Goal: Transaction & Acquisition: Book appointment/travel/reservation

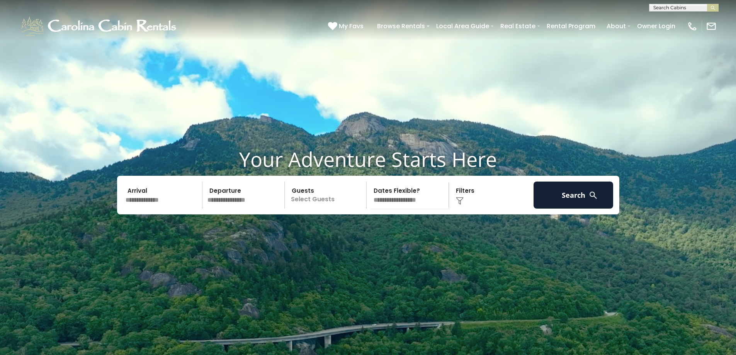
click at [402, 209] on select "**********" at bounding box center [409, 195] width 80 height 27
click at [461, 209] on div "Click to Choose" at bounding box center [491, 195] width 80 height 27
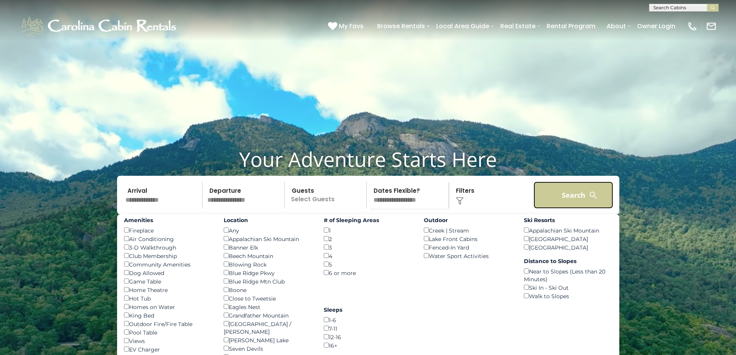
click at [579, 209] on button "Search" at bounding box center [574, 195] width 80 height 27
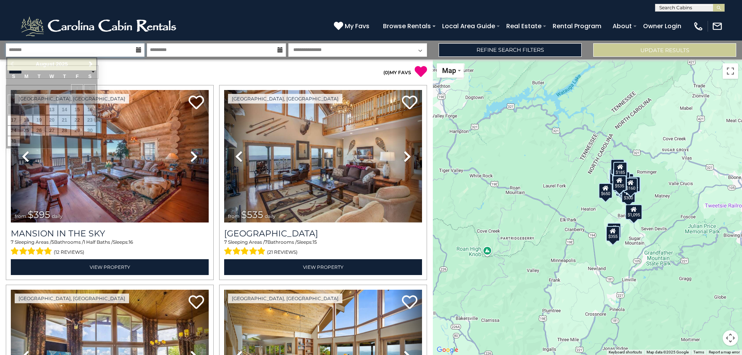
click at [136, 51] on input "text" at bounding box center [75, 50] width 139 height 14
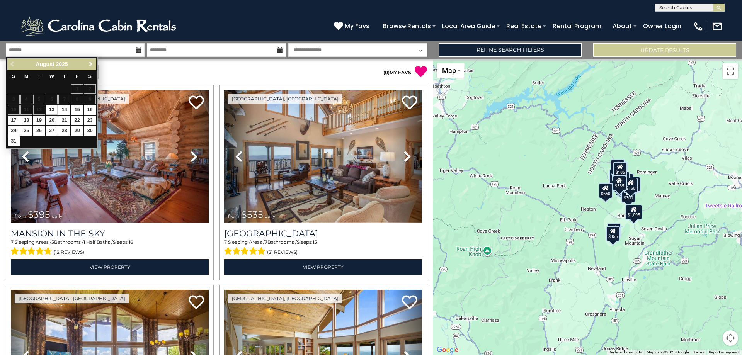
click at [91, 63] on span "Next" at bounding box center [91, 64] width 6 height 6
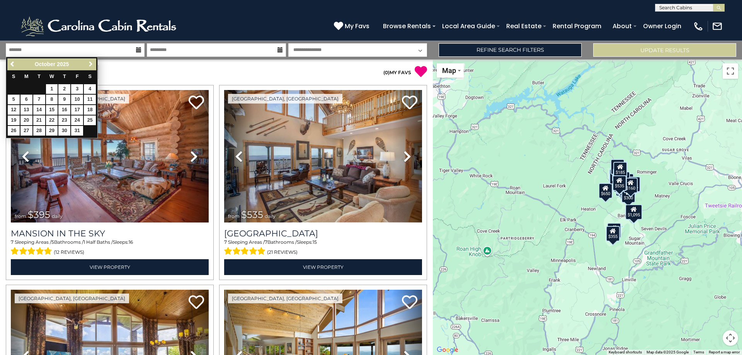
click at [91, 63] on span "Next" at bounding box center [91, 64] width 6 height 6
click at [29, 100] on link "8" at bounding box center [26, 100] width 12 height 10
type input "*******"
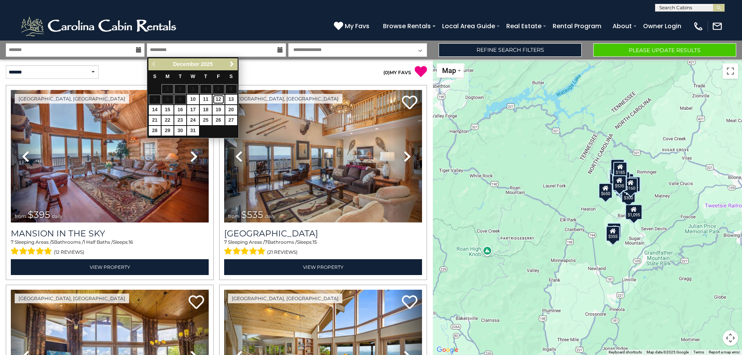
click at [220, 100] on link "12" at bounding box center [219, 100] width 12 height 10
type input "********"
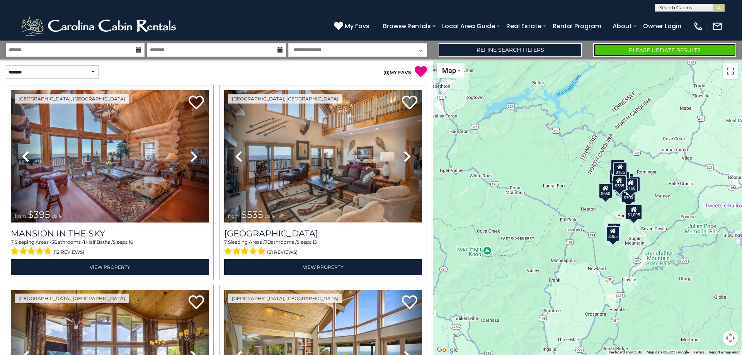
click at [633, 50] on button "Please Update Results" at bounding box center [664, 50] width 143 height 14
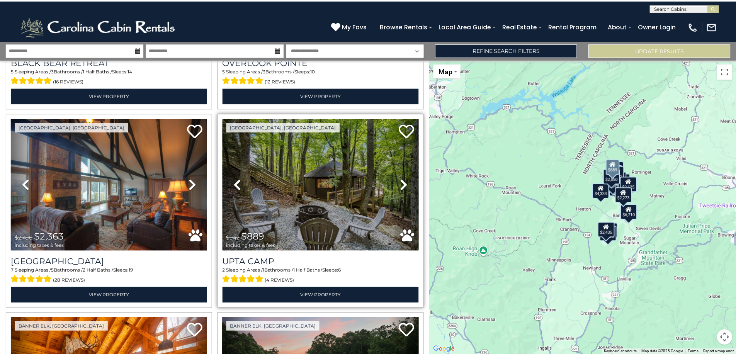
scroll to position [1778, 0]
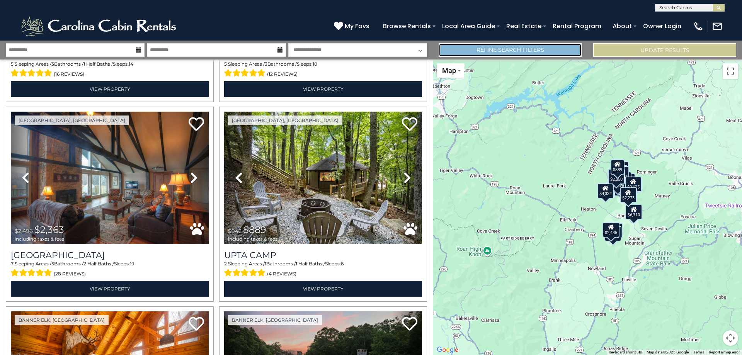
click at [483, 51] on link "Refine Search Filters" at bounding box center [510, 50] width 143 height 14
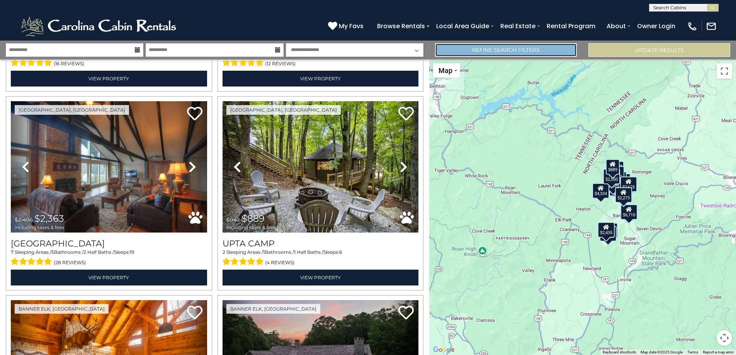
scroll to position [1767, 0]
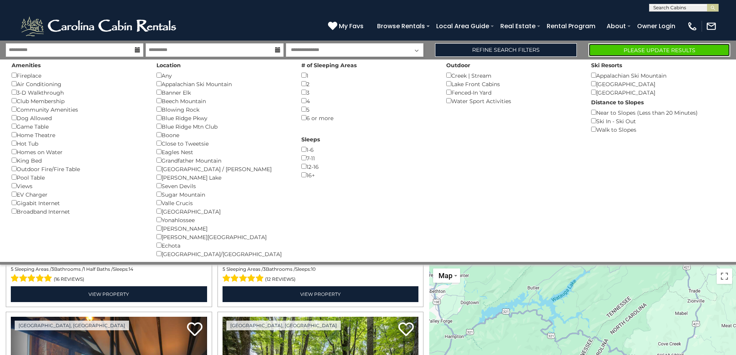
click at [629, 46] on button "Please Update Results" at bounding box center [660, 50] width 142 height 14
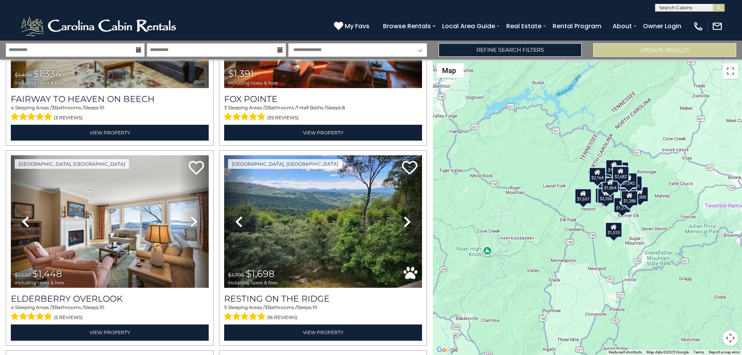
scroll to position [580, 0]
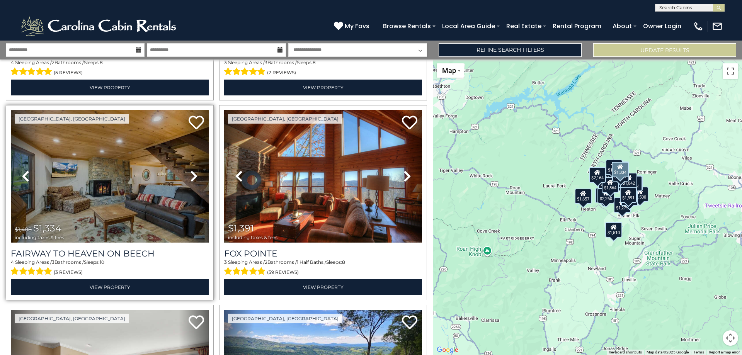
click at [192, 174] on icon at bounding box center [194, 176] width 8 height 12
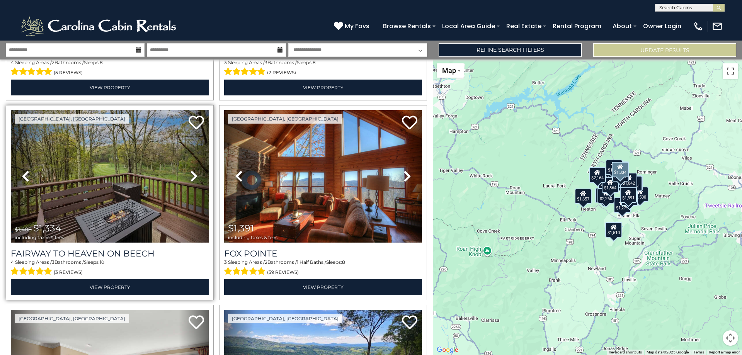
click at [192, 174] on icon at bounding box center [194, 176] width 8 height 12
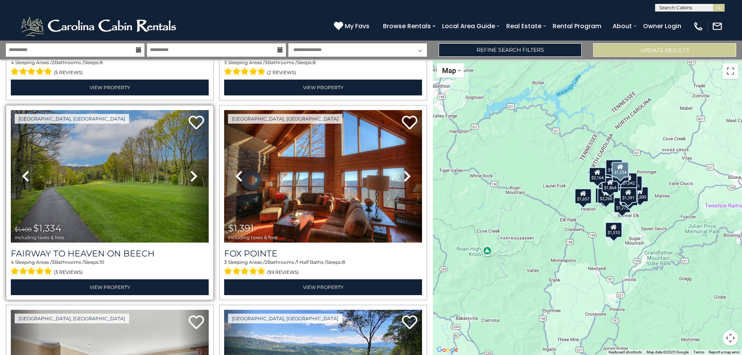
click at [192, 174] on icon at bounding box center [194, 176] width 8 height 12
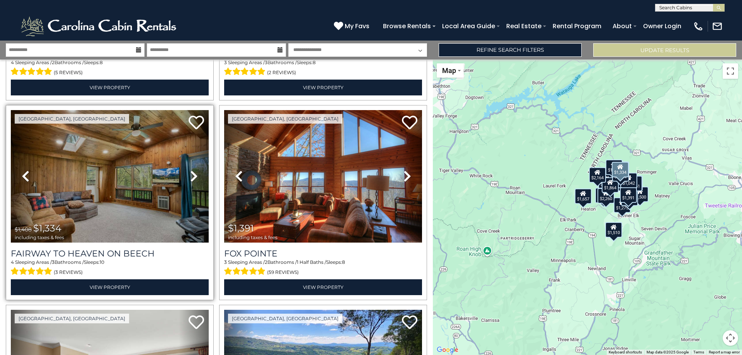
click at [192, 174] on icon at bounding box center [194, 176] width 8 height 12
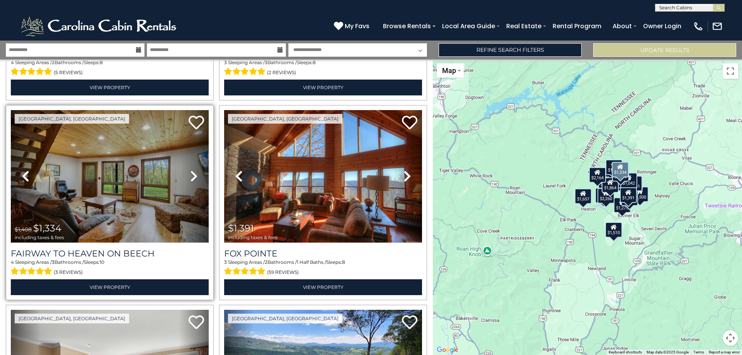
click at [192, 174] on icon at bounding box center [194, 176] width 8 height 12
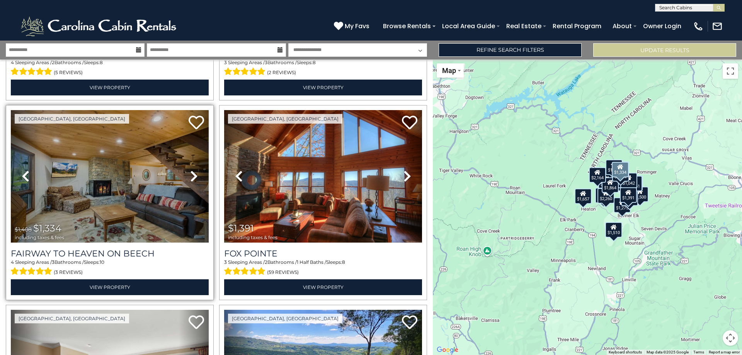
click at [192, 174] on icon at bounding box center [194, 176] width 8 height 12
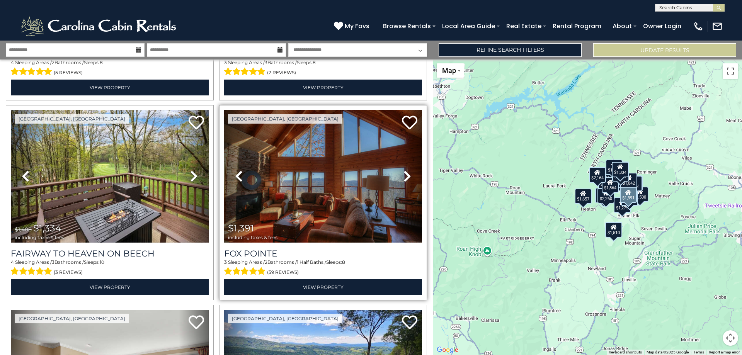
click at [404, 174] on icon at bounding box center [407, 176] width 8 height 12
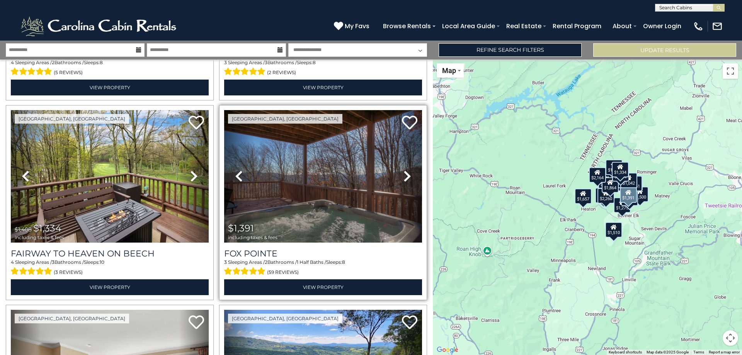
click at [404, 174] on icon at bounding box center [407, 176] width 8 height 12
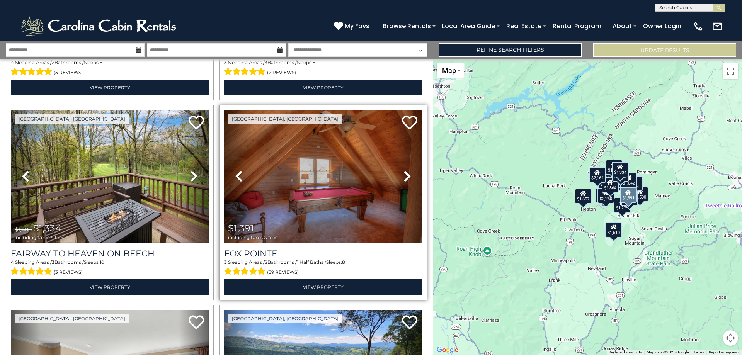
click at [404, 174] on icon at bounding box center [407, 176] width 8 height 12
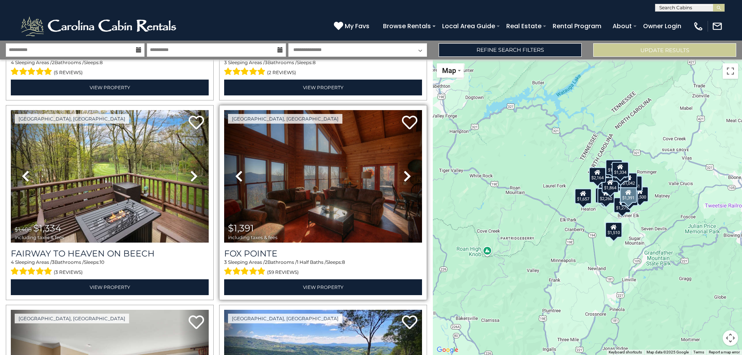
click at [404, 174] on icon at bounding box center [407, 176] width 8 height 12
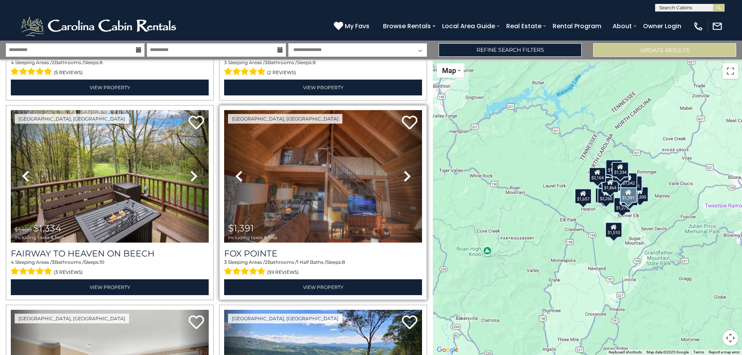
click at [404, 174] on icon at bounding box center [407, 176] width 8 height 12
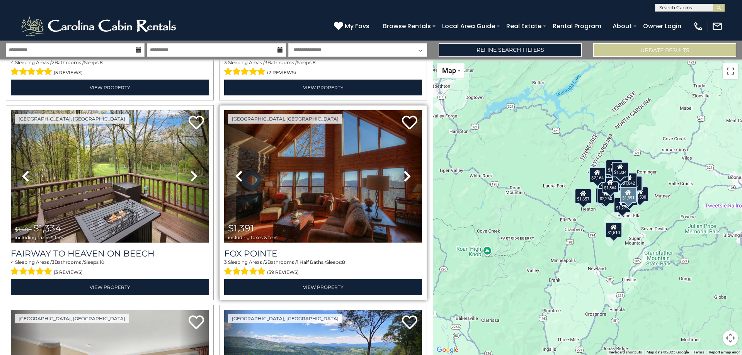
click at [404, 174] on icon at bounding box center [407, 176] width 8 height 12
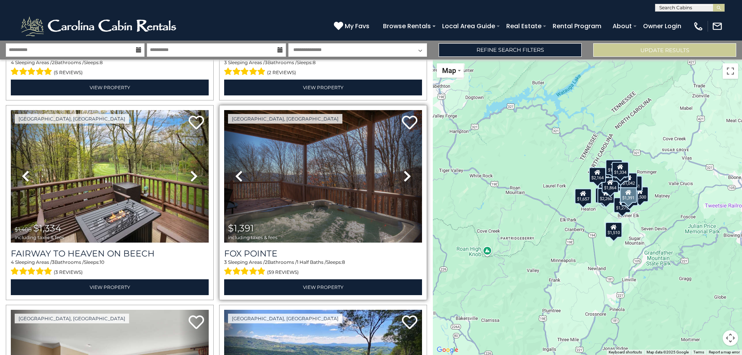
click at [404, 174] on icon at bounding box center [407, 176] width 8 height 12
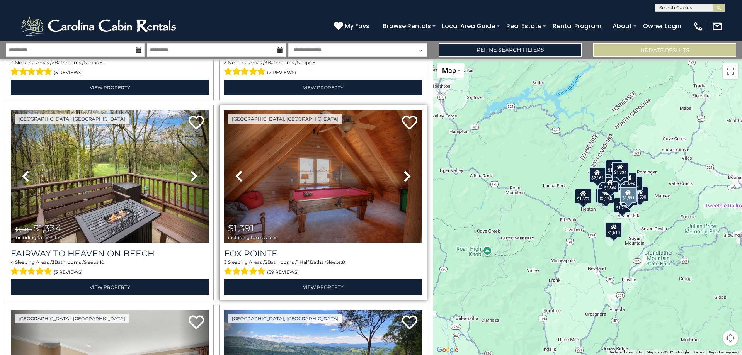
click at [404, 174] on icon at bounding box center [407, 176] width 8 height 12
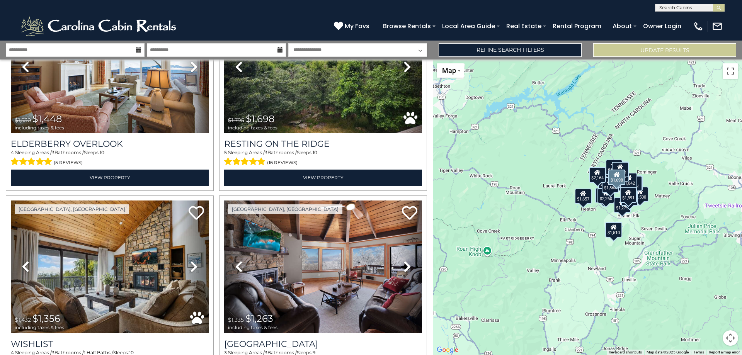
scroll to position [1005, 0]
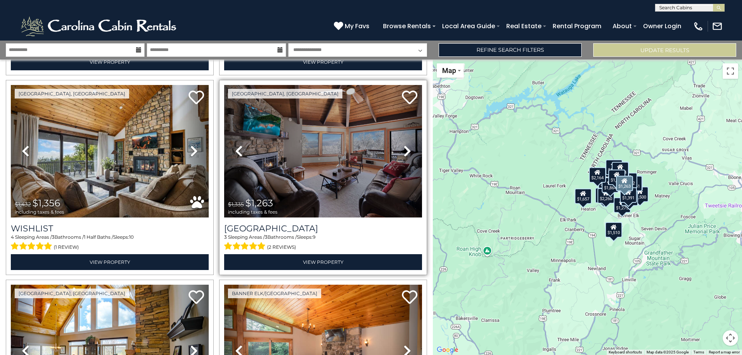
click at [403, 147] on icon at bounding box center [407, 151] width 8 height 12
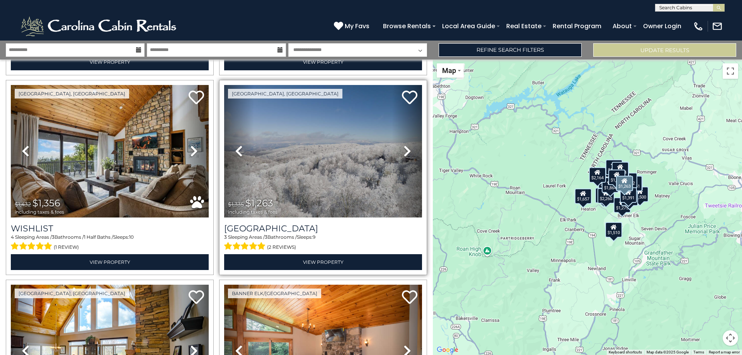
click at [403, 147] on icon at bounding box center [407, 151] width 8 height 12
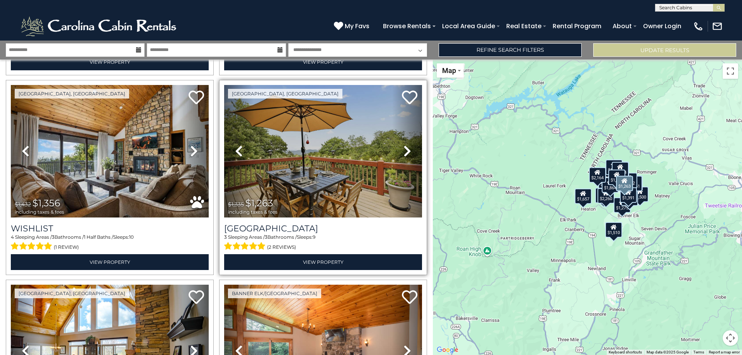
click at [403, 147] on icon at bounding box center [407, 151] width 8 height 12
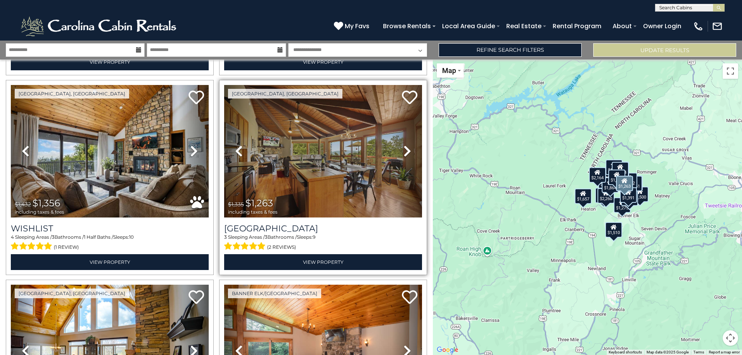
click at [403, 147] on icon at bounding box center [407, 151] width 8 height 12
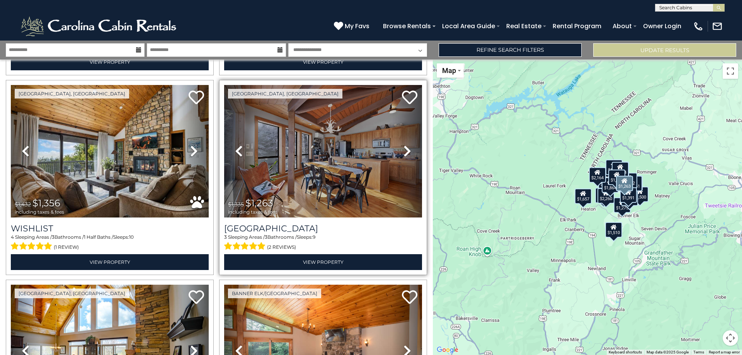
click at [403, 147] on icon at bounding box center [407, 151] width 8 height 12
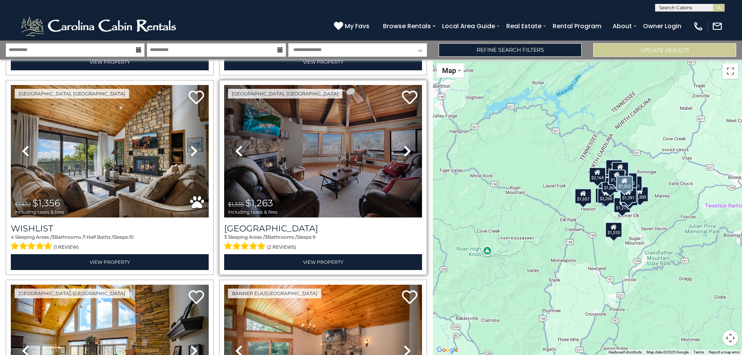
click at [403, 147] on icon at bounding box center [407, 151] width 8 height 12
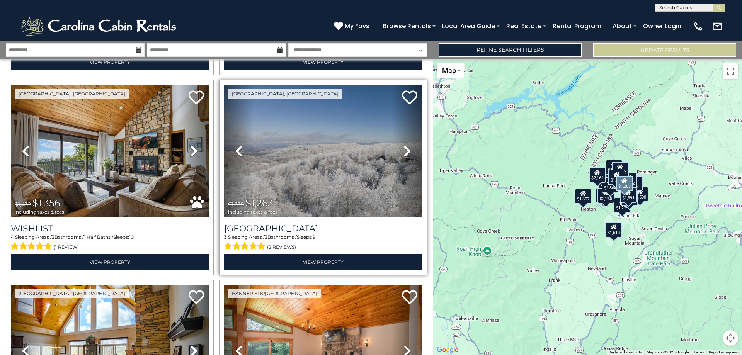
click at [403, 147] on icon at bounding box center [407, 151] width 8 height 12
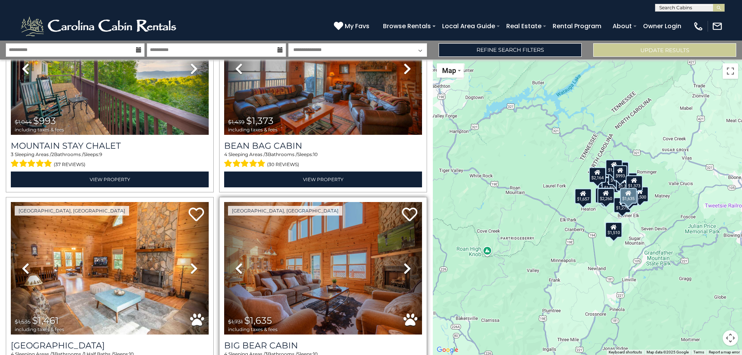
scroll to position [1932, 0]
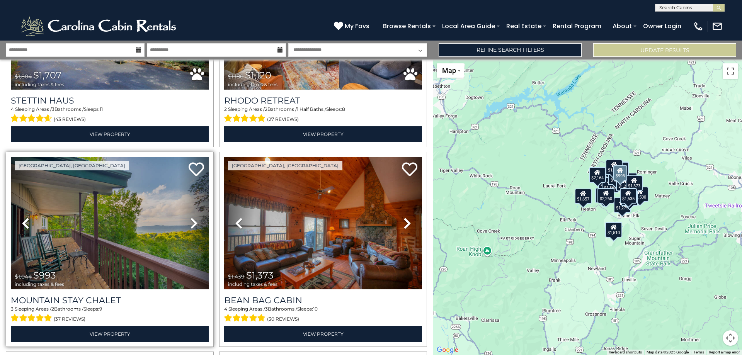
click at [193, 217] on icon at bounding box center [194, 223] width 8 height 12
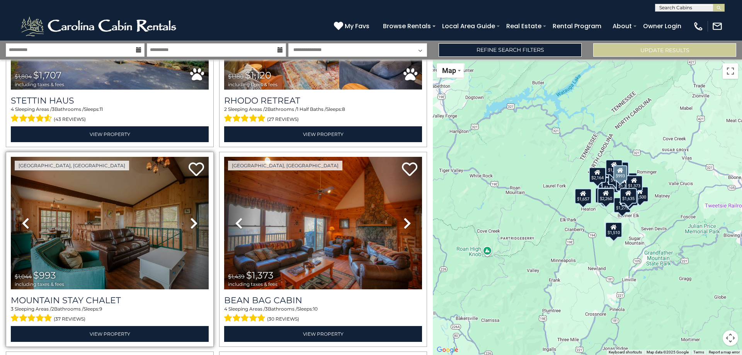
click at [193, 217] on icon at bounding box center [194, 223] width 8 height 12
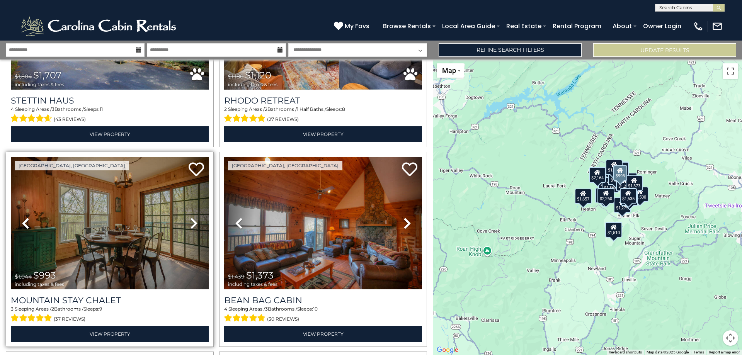
click at [193, 217] on icon at bounding box center [194, 223] width 8 height 12
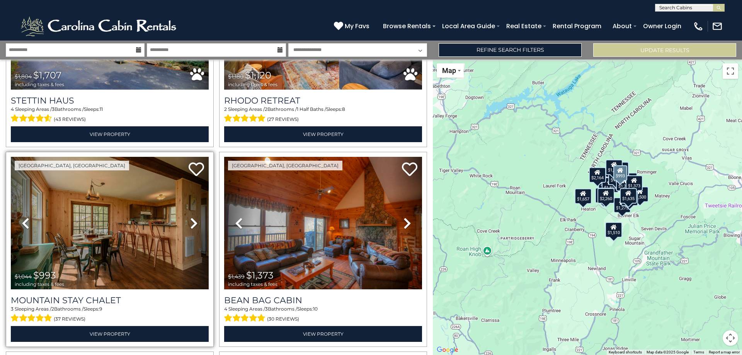
click at [193, 217] on icon at bounding box center [194, 223] width 8 height 12
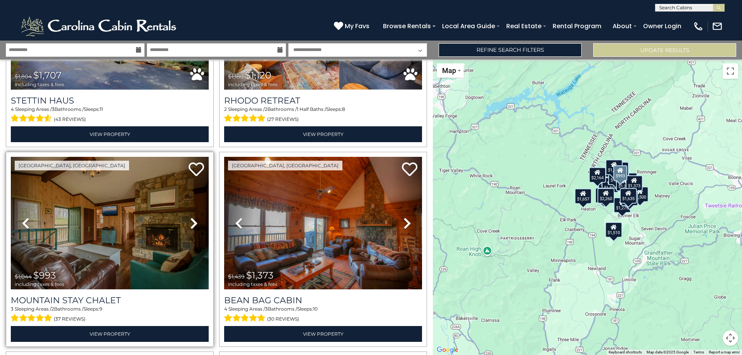
click at [193, 217] on icon at bounding box center [194, 223] width 8 height 12
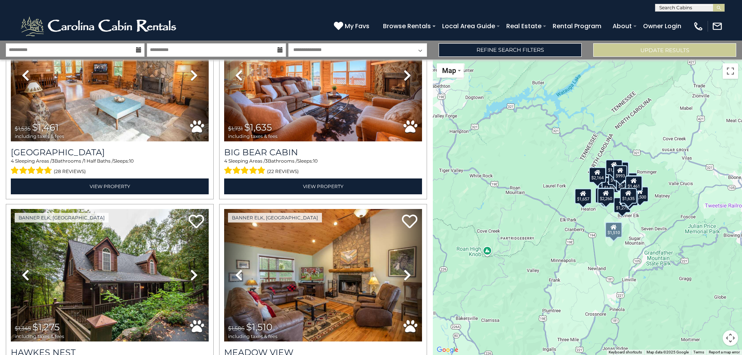
scroll to position [2319, 0]
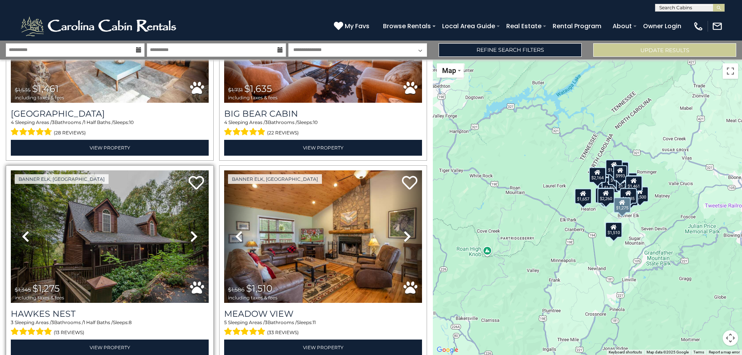
click at [193, 230] on icon at bounding box center [194, 236] width 8 height 12
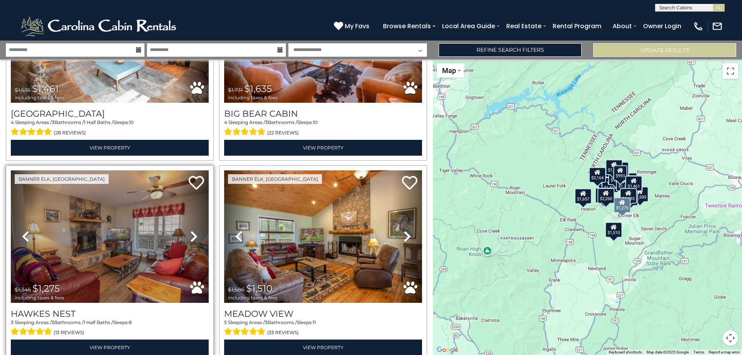
click at [193, 230] on icon at bounding box center [194, 236] width 8 height 12
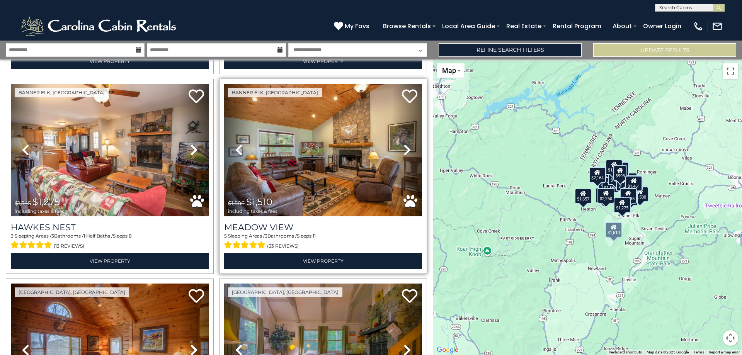
scroll to position [2551, 0]
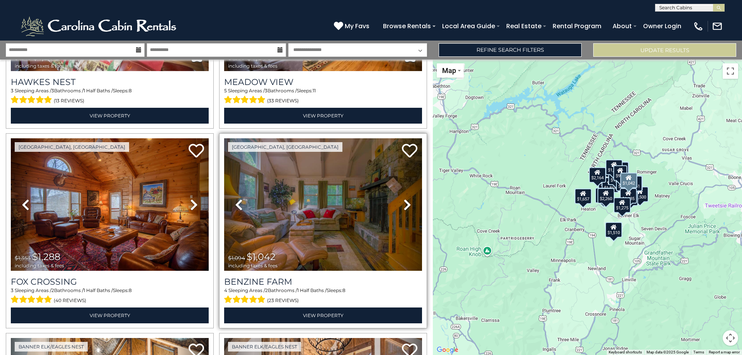
click at [405, 199] on icon at bounding box center [407, 205] width 8 height 12
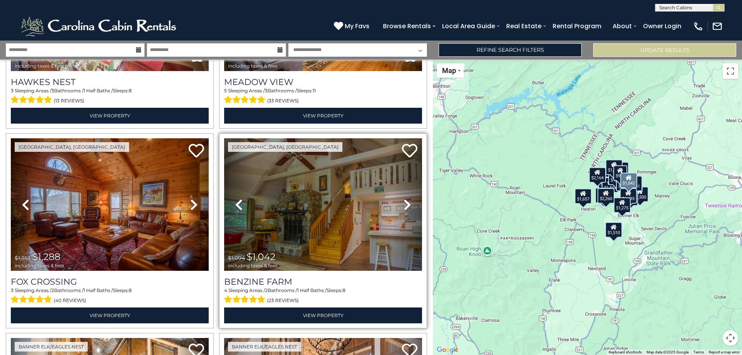
click at [405, 199] on icon at bounding box center [407, 205] width 8 height 12
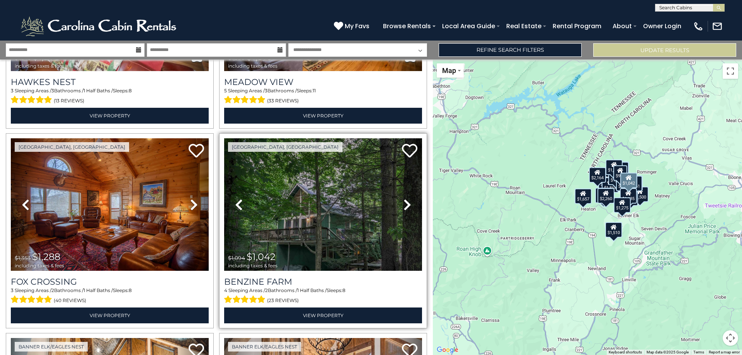
click at [405, 199] on icon at bounding box center [407, 205] width 8 height 12
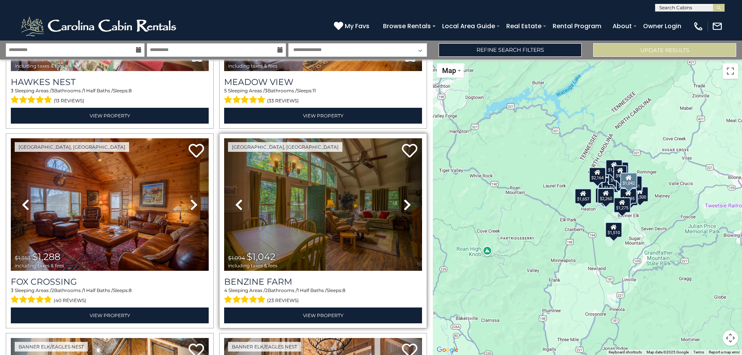
click at [405, 199] on icon at bounding box center [407, 205] width 8 height 12
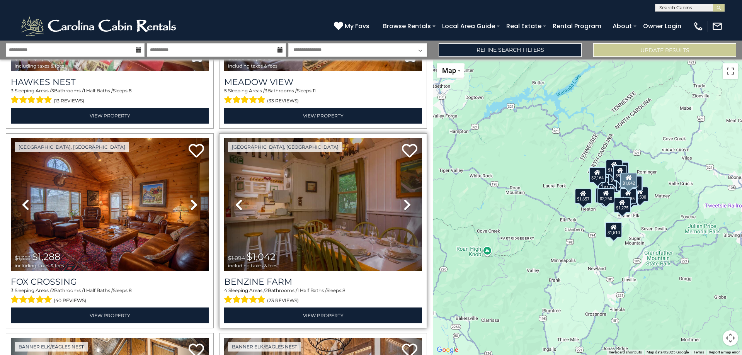
click at [405, 199] on icon at bounding box center [407, 205] width 8 height 12
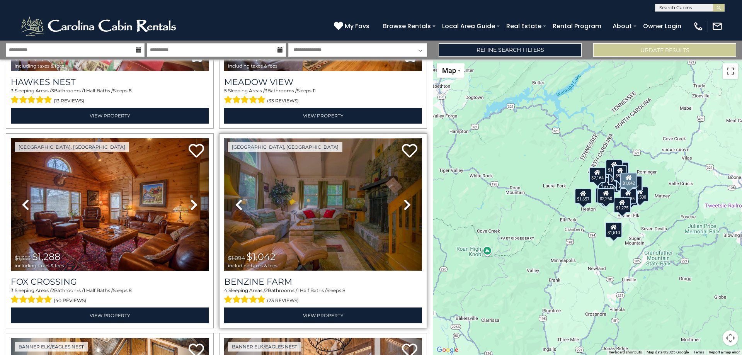
click at [322, 209] on img at bounding box center [323, 204] width 198 height 133
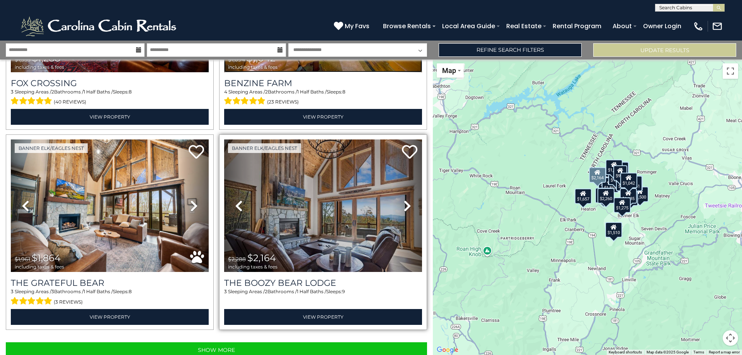
scroll to position [2752, 0]
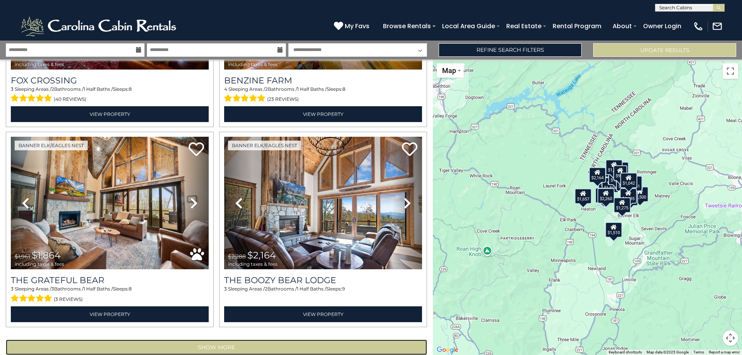
click at [238, 340] on button "Show More" at bounding box center [216, 347] width 421 height 15
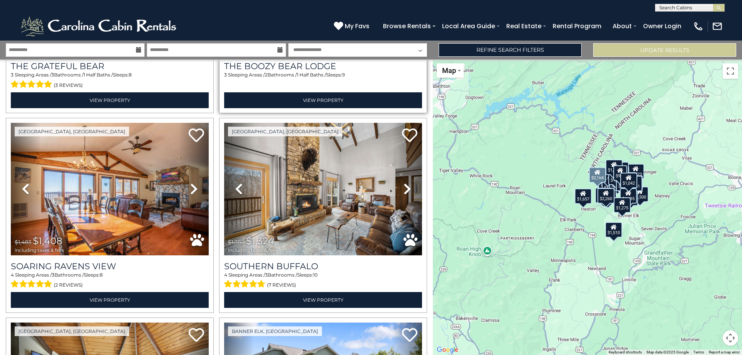
scroll to position [2972, 0]
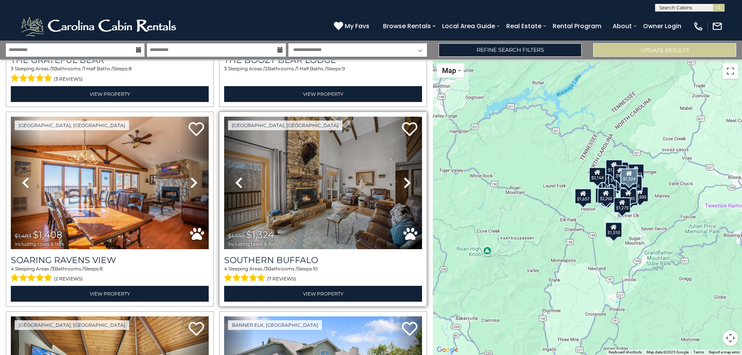
click at [405, 177] on icon at bounding box center [407, 183] width 8 height 12
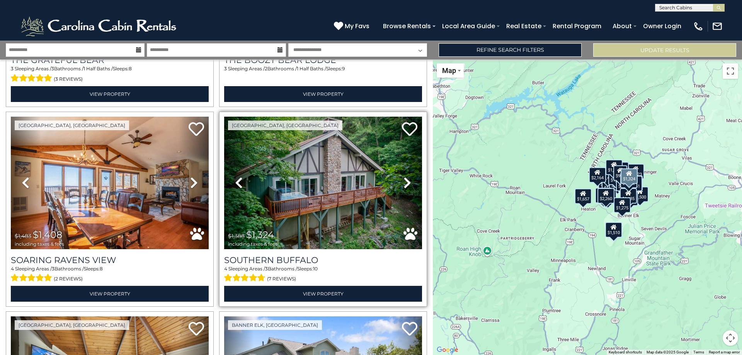
click at [405, 177] on icon at bounding box center [407, 183] width 8 height 12
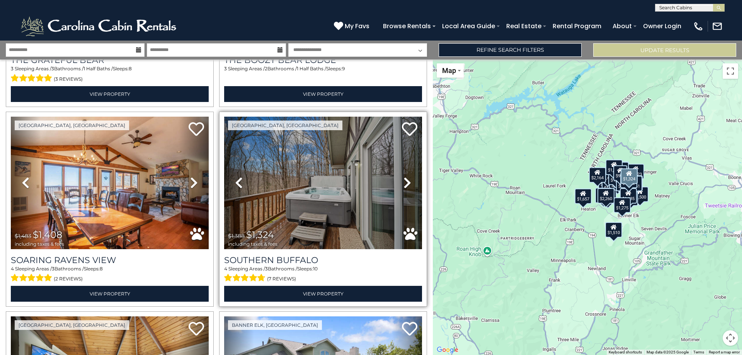
click at [405, 177] on icon at bounding box center [407, 183] width 8 height 12
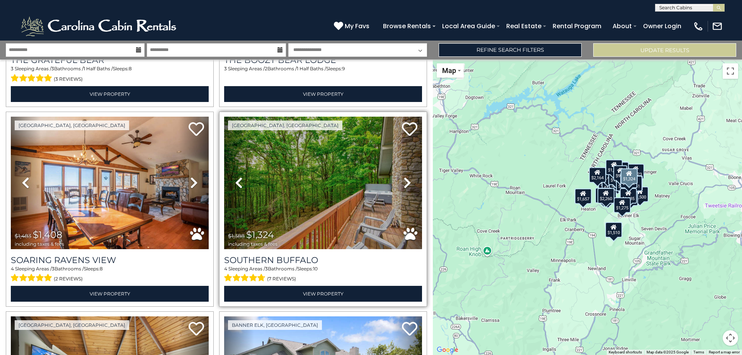
click at [405, 177] on icon at bounding box center [407, 183] width 8 height 12
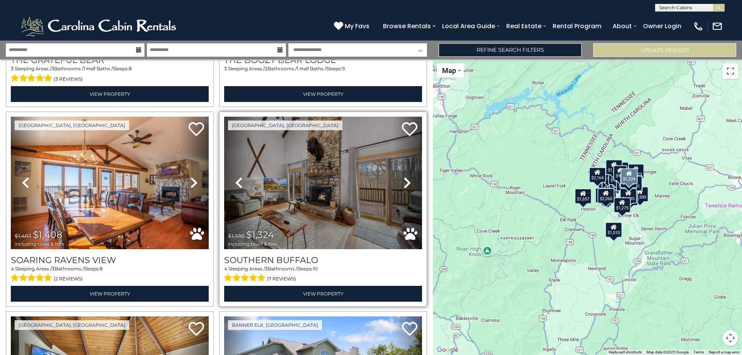
click at [405, 177] on icon at bounding box center [407, 183] width 8 height 12
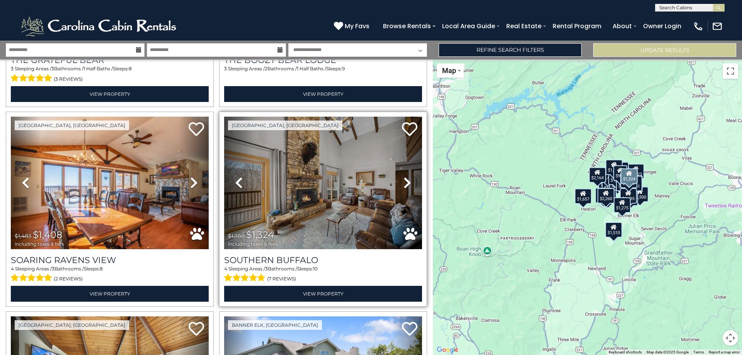
click at [405, 177] on icon at bounding box center [407, 183] width 8 height 12
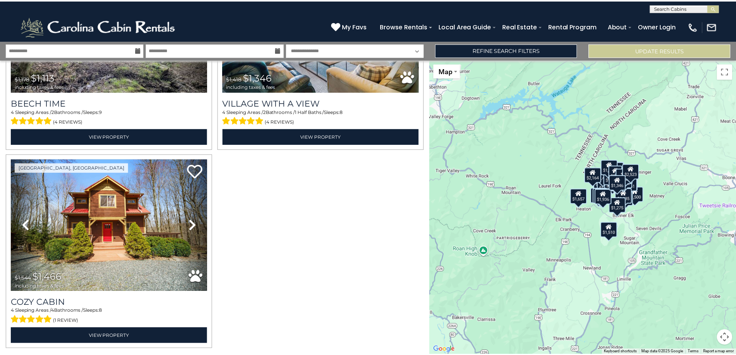
scroll to position [3575, 0]
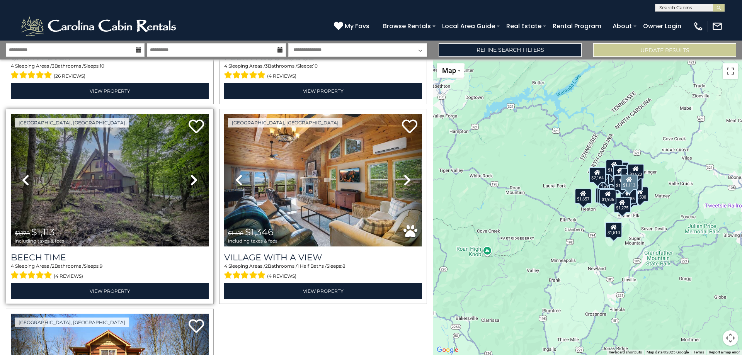
click at [190, 174] on icon at bounding box center [194, 180] width 8 height 12
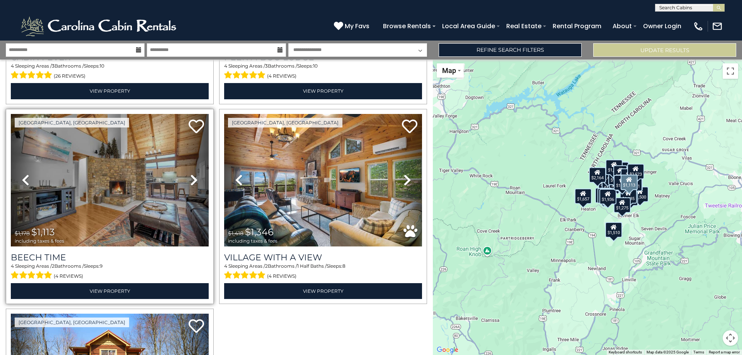
click at [190, 174] on icon at bounding box center [194, 180] width 8 height 12
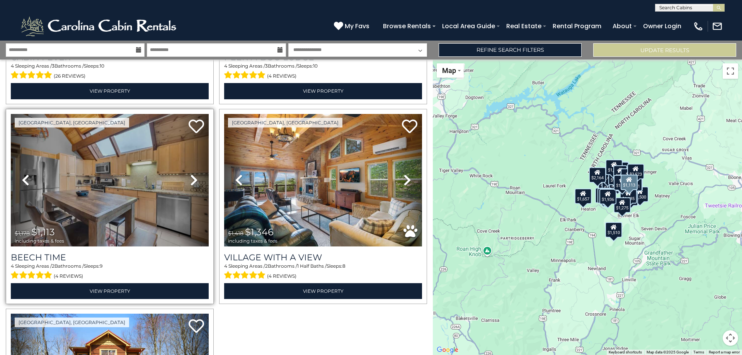
click at [191, 174] on icon at bounding box center [194, 180] width 8 height 12
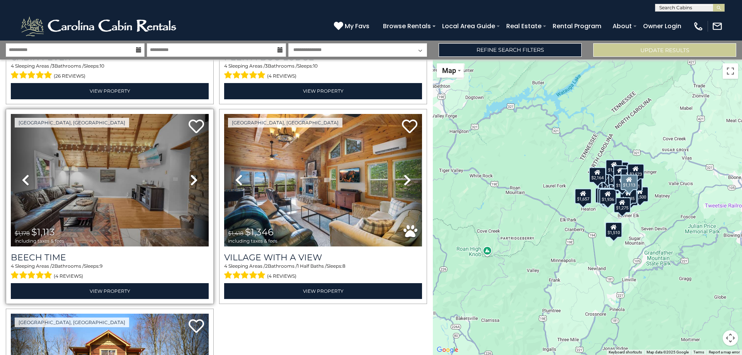
click at [192, 174] on icon at bounding box center [194, 180] width 8 height 12
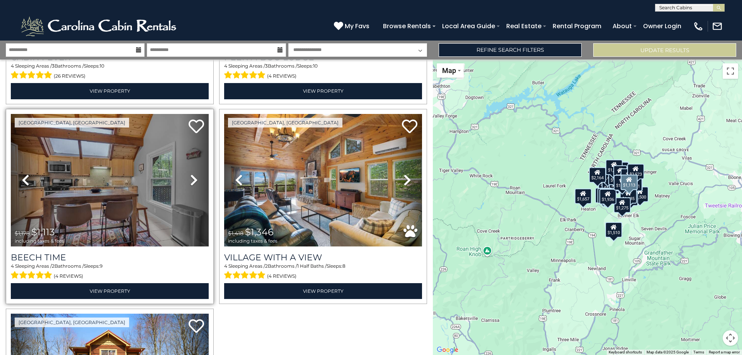
click at [192, 174] on icon at bounding box center [194, 180] width 8 height 12
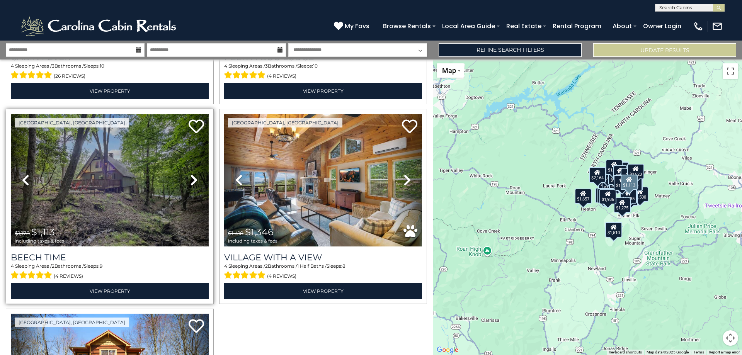
click at [133, 171] on img at bounding box center [110, 180] width 198 height 133
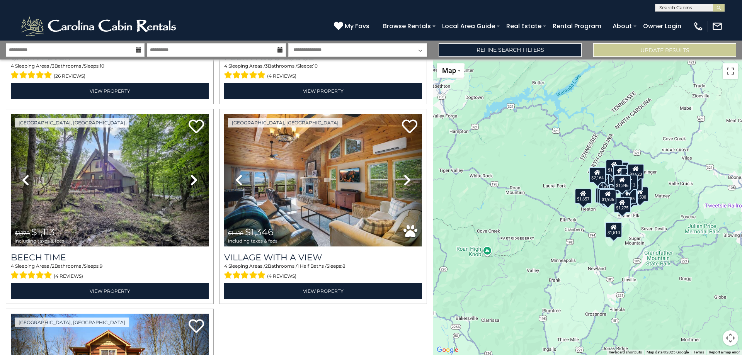
click at [518, 58] on div "**********" at bounding box center [371, 50] width 742 height 19
click at [519, 52] on link "Refine Search Filters" at bounding box center [510, 50] width 143 height 14
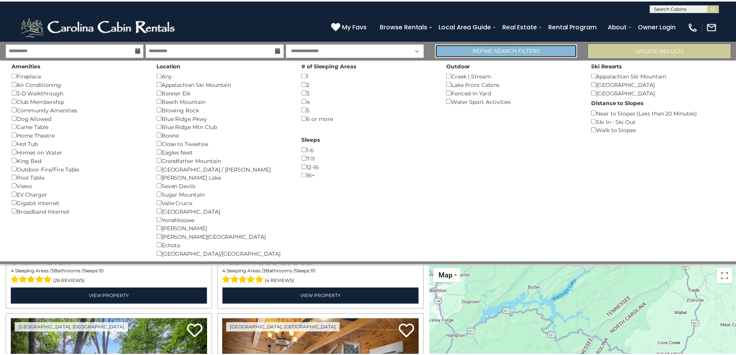
scroll to position [3554, 0]
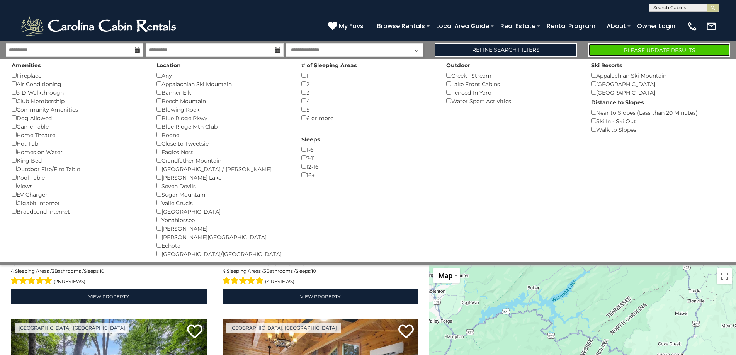
click at [649, 51] on button "Please Update Results" at bounding box center [660, 50] width 142 height 14
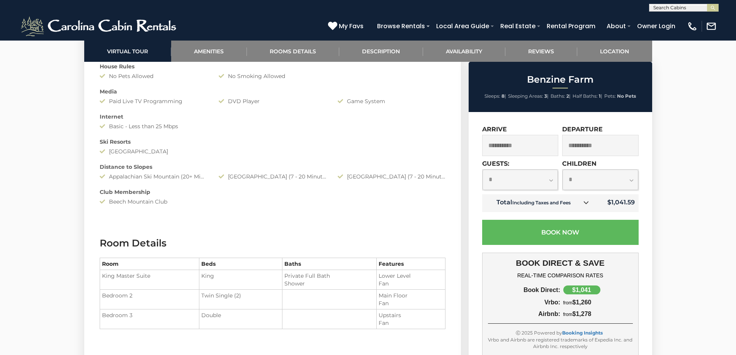
scroll to position [696, 0]
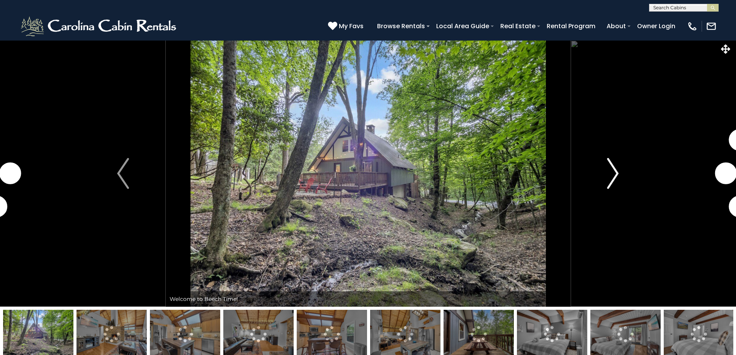
click at [613, 175] on img "Next" at bounding box center [613, 173] width 12 height 31
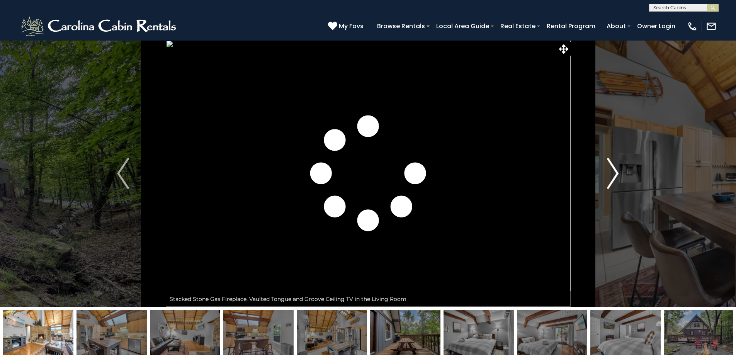
click at [613, 175] on img "Next" at bounding box center [613, 173] width 12 height 31
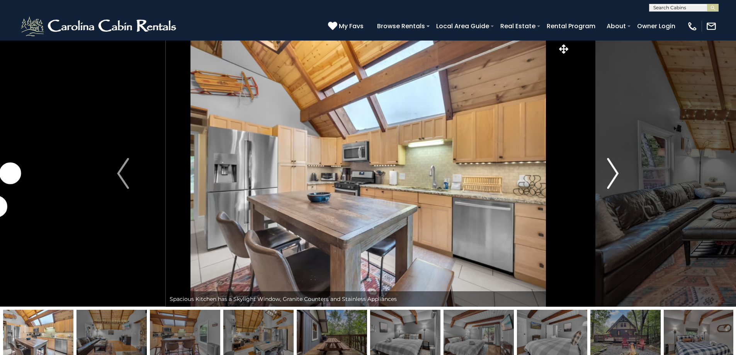
click at [613, 175] on img "Next" at bounding box center [613, 173] width 12 height 31
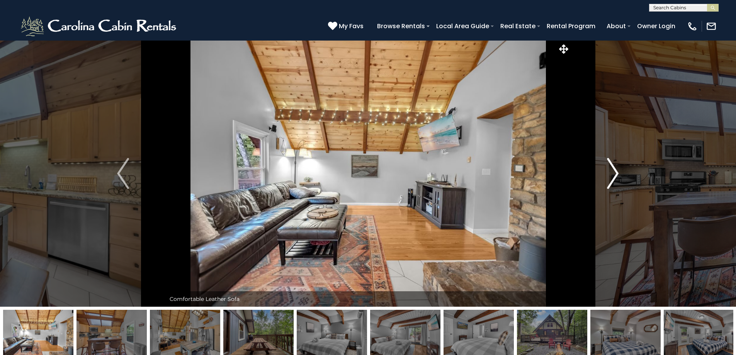
click at [613, 175] on img "Next" at bounding box center [613, 173] width 12 height 31
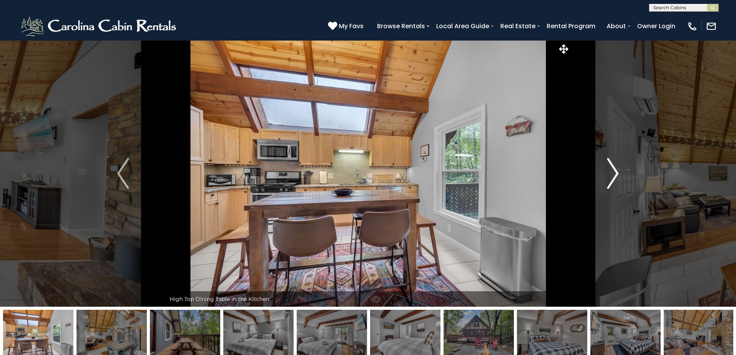
click at [613, 175] on img "Next" at bounding box center [613, 173] width 12 height 31
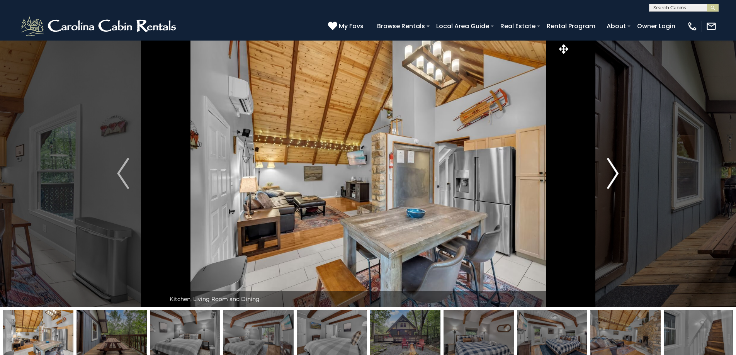
click at [613, 175] on img "Next" at bounding box center [613, 173] width 12 height 31
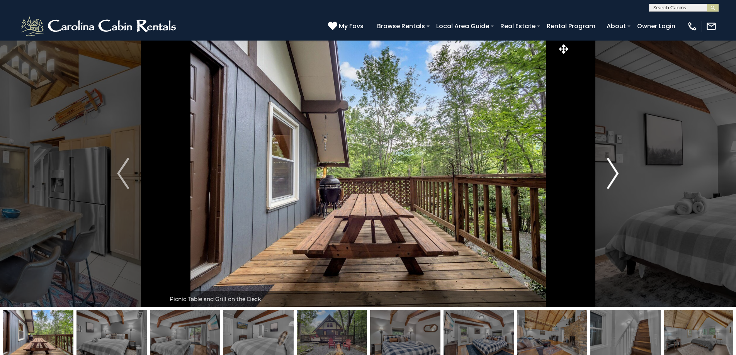
click at [613, 175] on img "Next" at bounding box center [613, 173] width 12 height 31
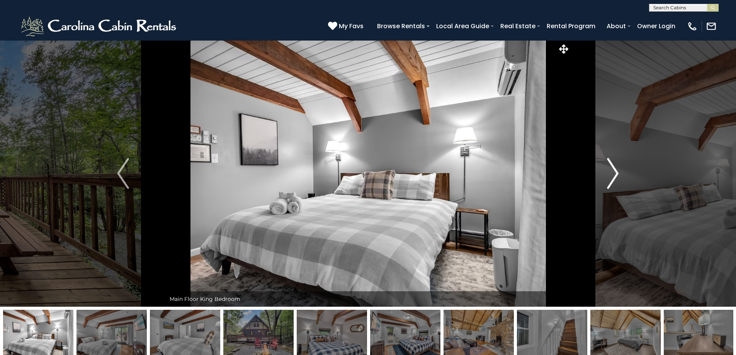
click at [613, 175] on img "Next" at bounding box center [613, 173] width 12 height 31
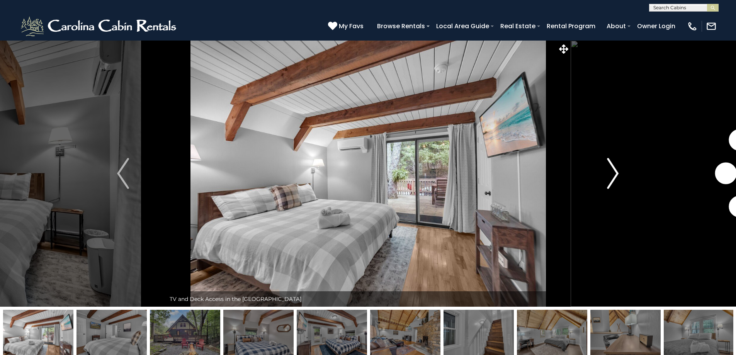
click at [613, 175] on img "Next" at bounding box center [613, 173] width 12 height 31
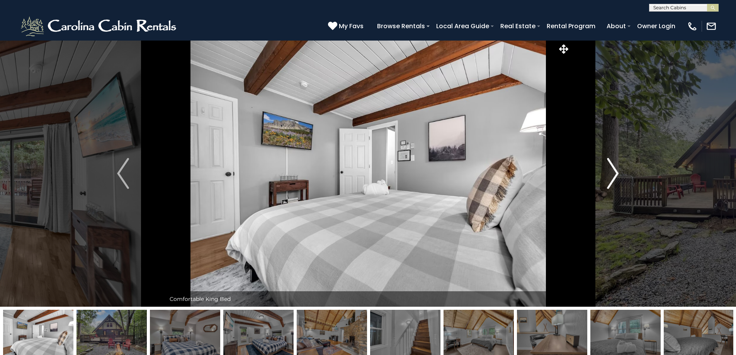
click at [613, 175] on img "Next" at bounding box center [613, 173] width 12 height 31
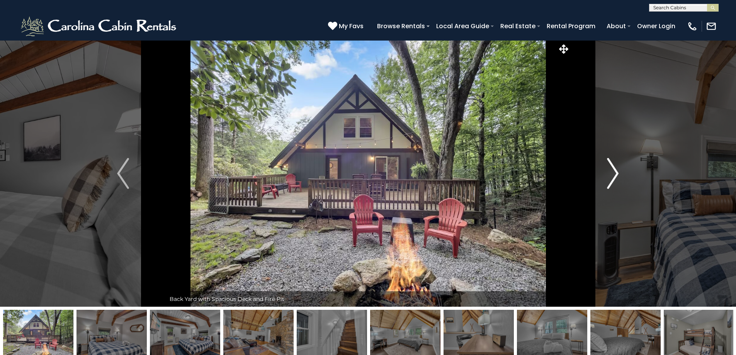
click at [613, 175] on img "Next" at bounding box center [613, 173] width 12 height 31
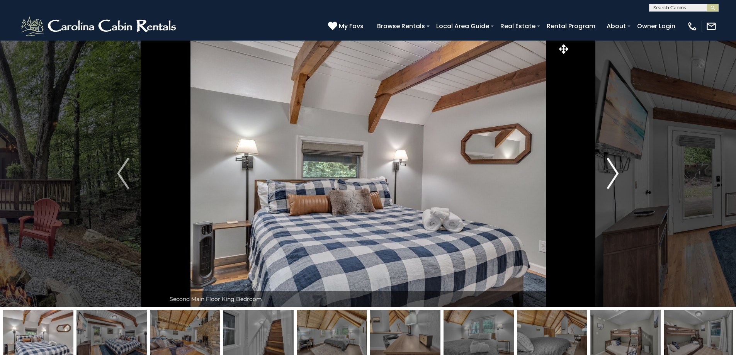
click at [613, 175] on img "Next" at bounding box center [613, 173] width 12 height 31
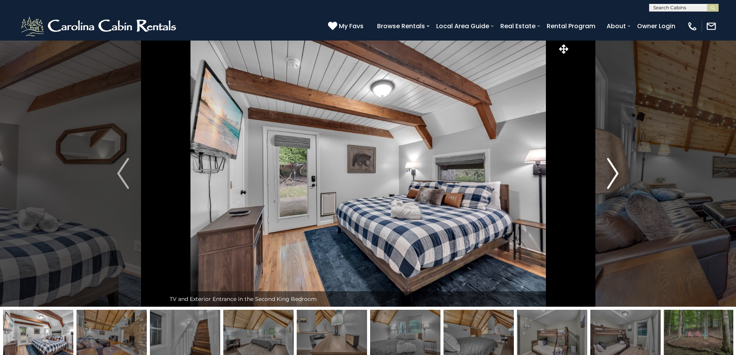
click at [613, 175] on img "Next" at bounding box center [613, 173] width 12 height 31
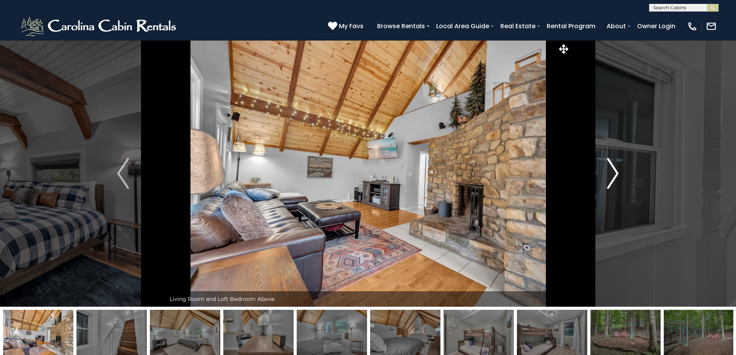
click at [613, 175] on img "Next" at bounding box center [613, 173] width 12 height 31
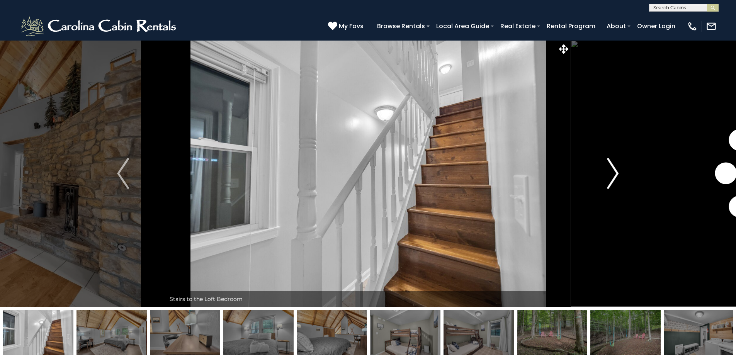
click at [613, 175] on img "Next" at bounding box center [613, 173] width 12 height 31
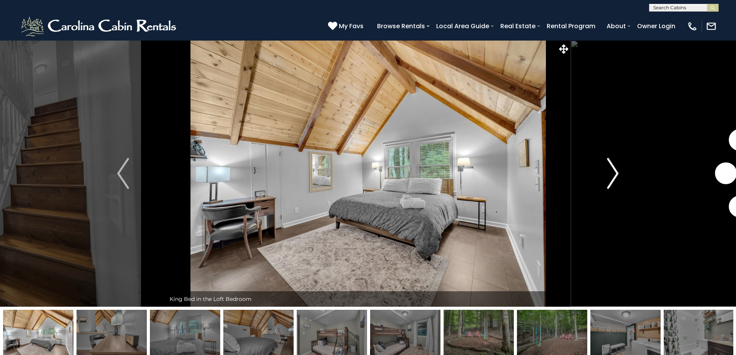
click at [613, 175] on img "Next" at bounding box center [613, 173] width 12 height 31
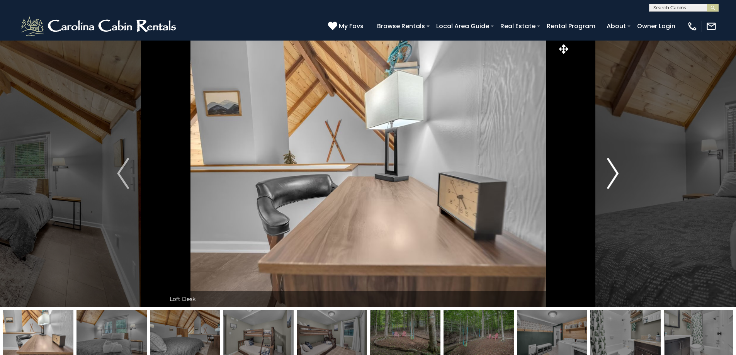
click at [613, 175] on img "Next" at bounding box center [613, 173] width 12 height 31
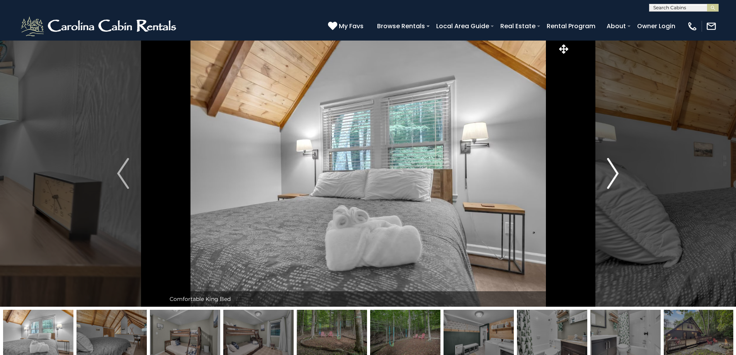
click at [613, 175] on img "Next" at bounding box center [613, 173] width 12 height 31
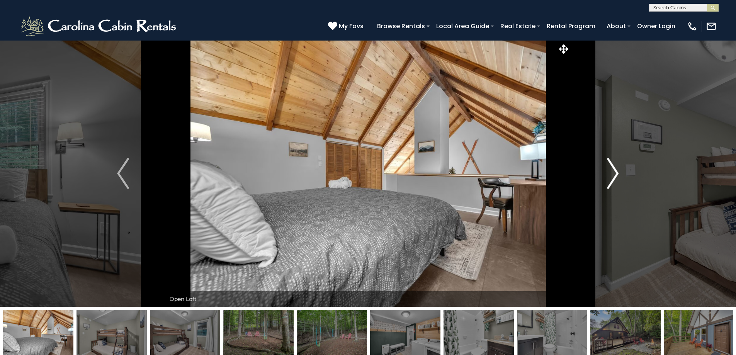
click at [613, 175] on img "Next" at bounding box center [613, 173] width 12 height 31
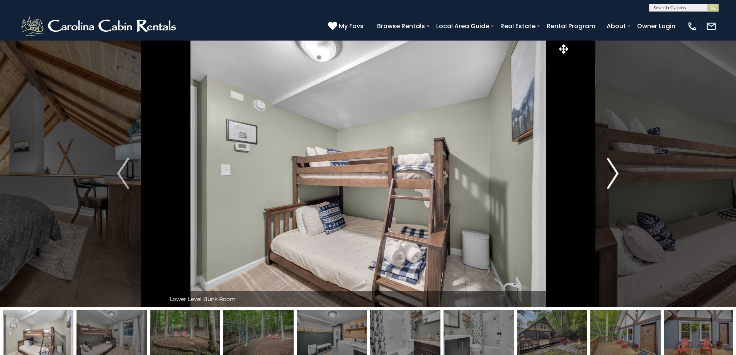
click at [613, 175] on img "Next" at bounding box center [613, 173] width 12 height 31
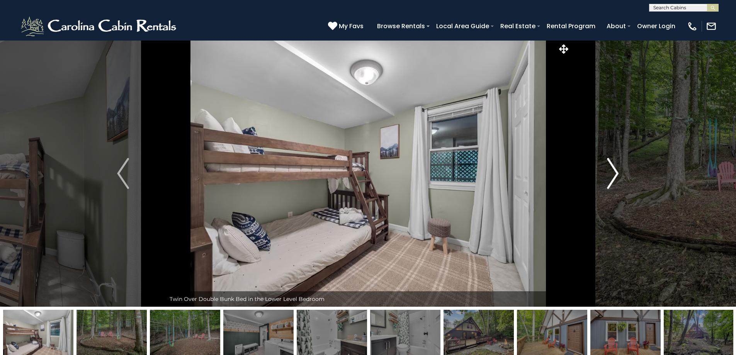
click at [613, 175] on img "Next" at bounding box center [613, 173] width 12 height 31
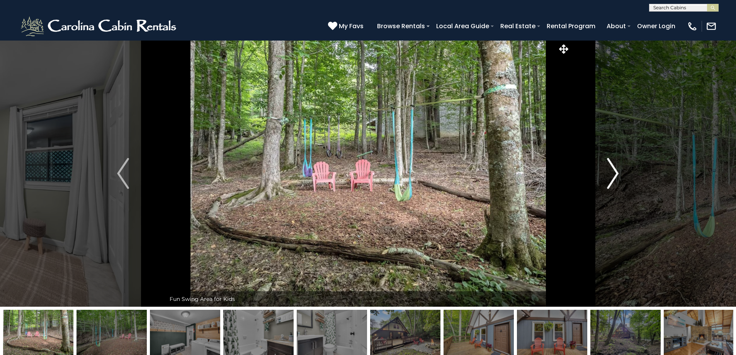
click at [613, 175] on img "Next" at bounding box center [613, 173] width 12 height 31
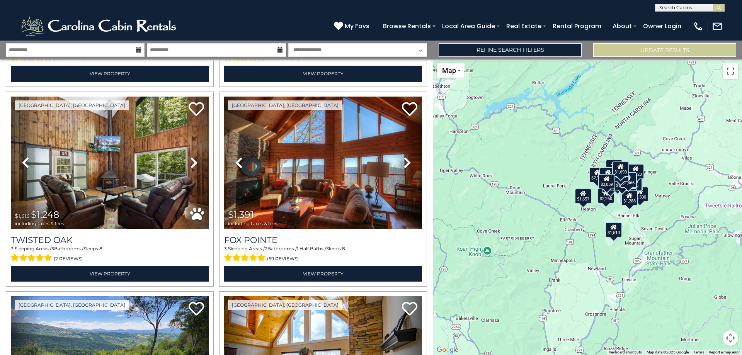
scroll to position [425, 0]
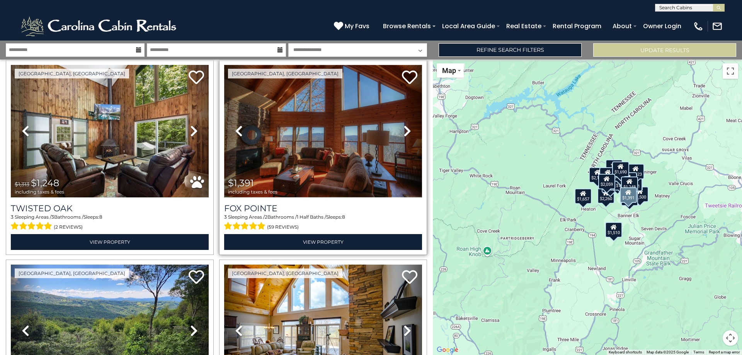
click at [332, 140] on img at bounding box center [323, 131] width 198 height 133
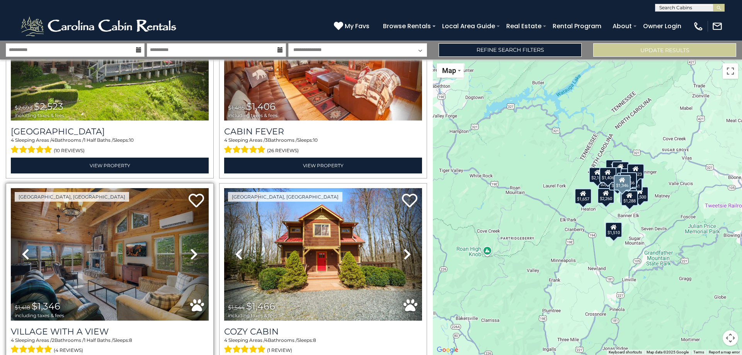
scroll to position [2339, 0]
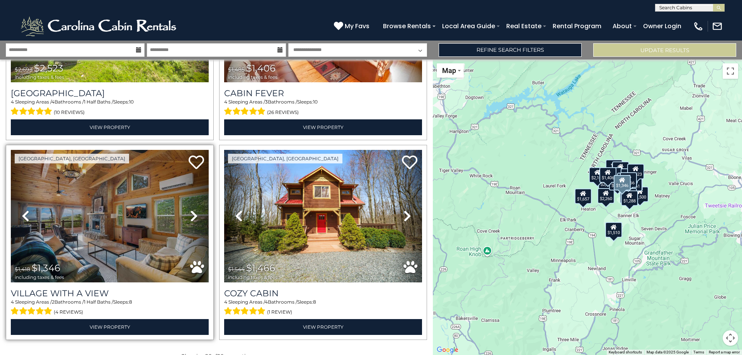
click at [190, 210] on icon at bounding box center [194, 216] width 8 height 12
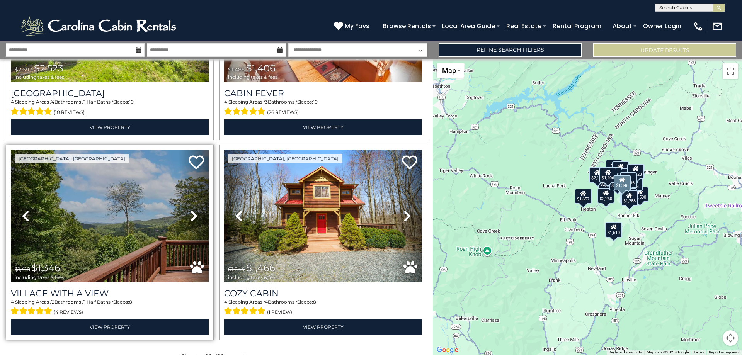
click at [190, 210] on icon at bounding box center [194, 216] width 8 height 12
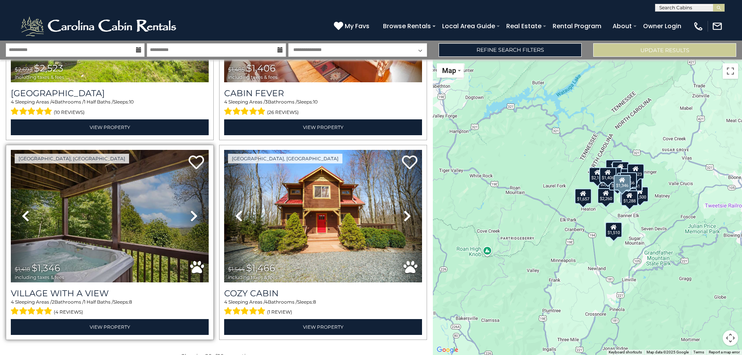
click at [190, 210] on icon at bounding box center [194, 216] width 8 height 12
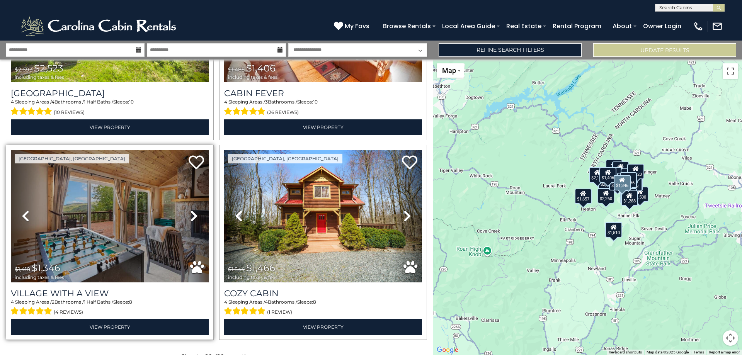
click at [190, 210] on icon at bounding box center [194, 216] width 8 height 12
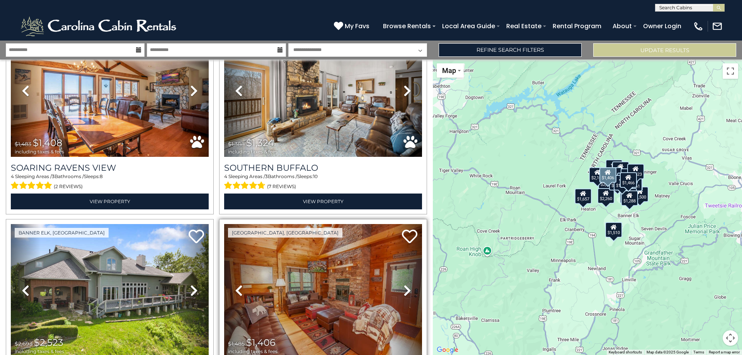
scroll to position [1953, 0]
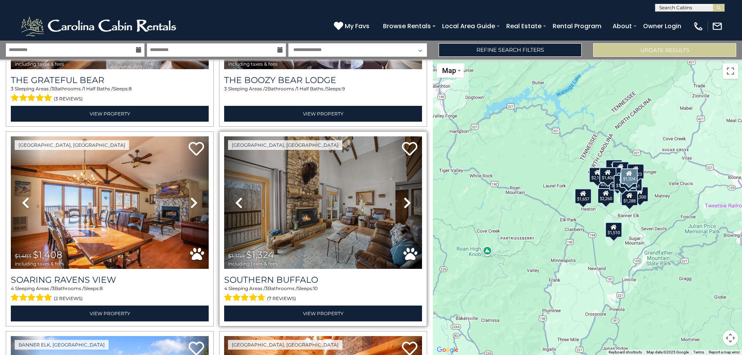
click at [403, 197] on icon at bounding box center [407, 203] width 8 height 12
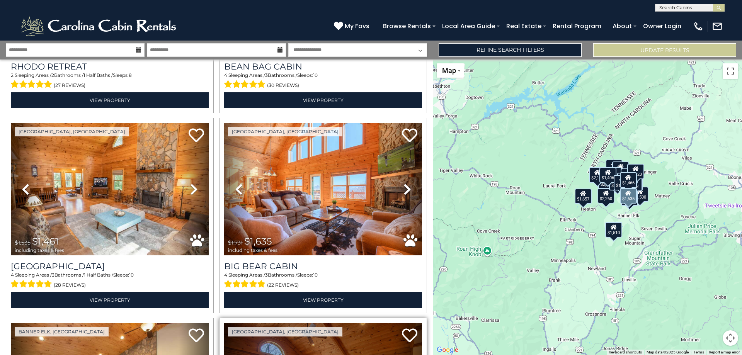
scroll to position [1528, 0]
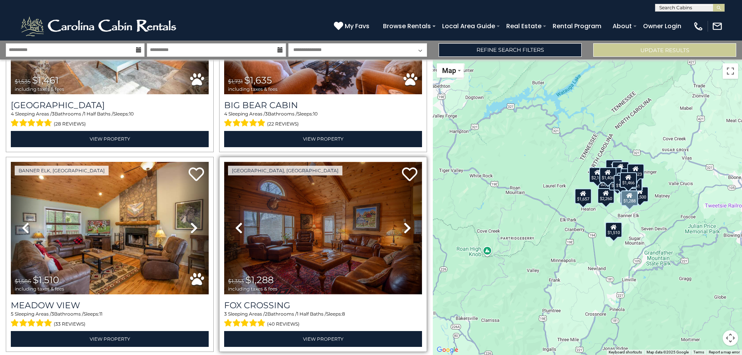
click at [362, 216] on img at bounding box center [323, 228] width 198 height 133
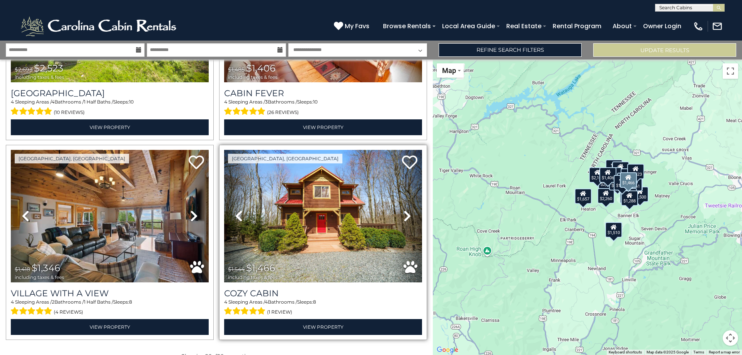
scroll to position [2107, 0]
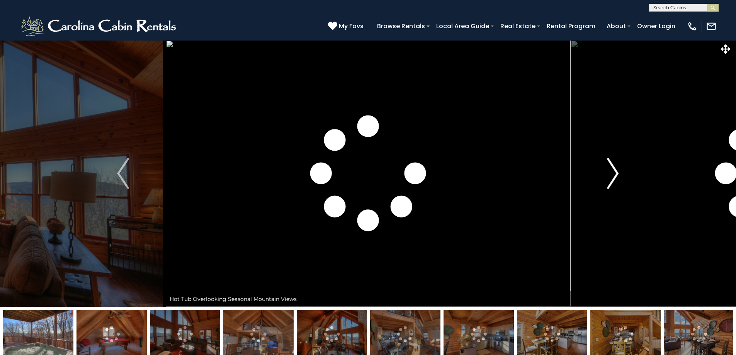
click at [613, 178] on img "Next" at bounding box center [613, 173] width 12 height 31
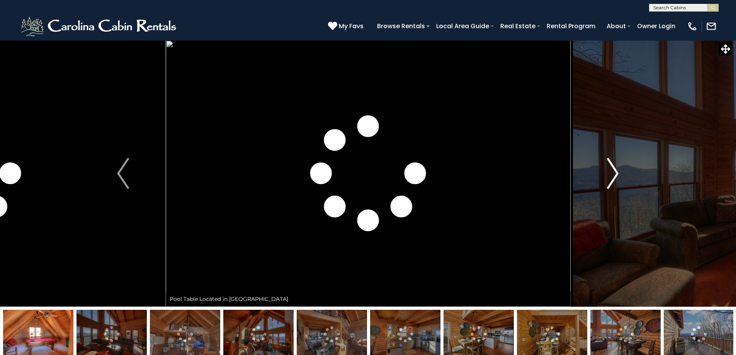
click at [613, 178] on img "Next" at bounding box center [613, 173] width 12 height 31
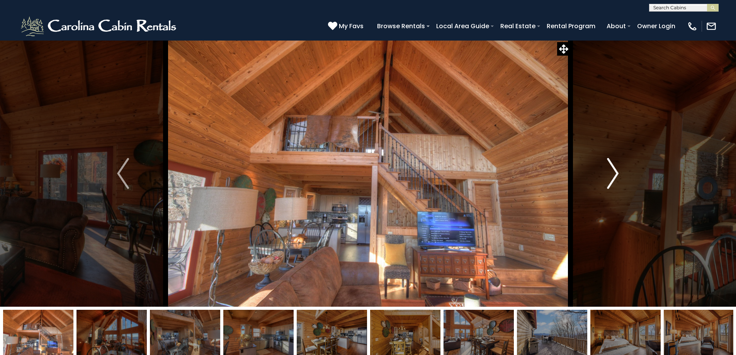
click at [614, 178] on img "Next" at bounding box center [613, 173] width 12 height 31
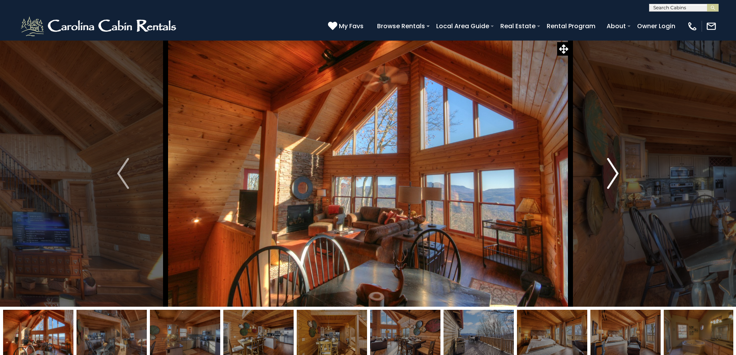
click at [614, 178] on img "Next" at bounding box center [613, 173] width 12 height 31
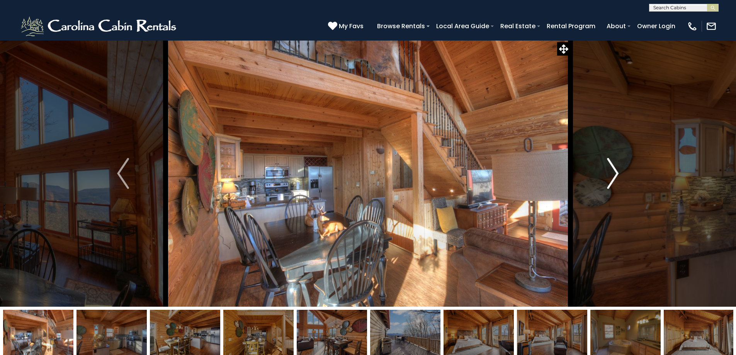
click at [614, 178] on img "Next" at bounding box center [613, 173] width 12 height 31
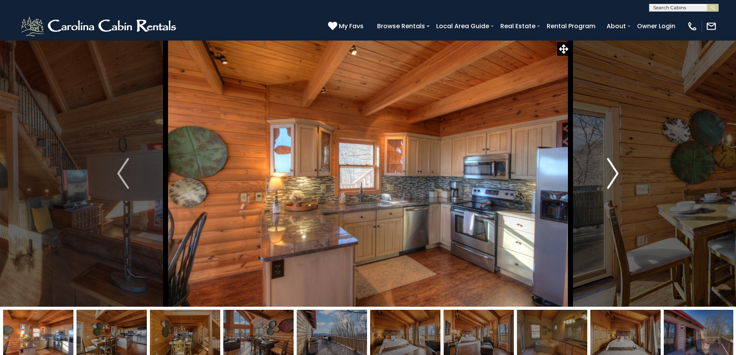
click at [614, 178] on img "Next" at bounding box center [613, 173] width 12 height 31
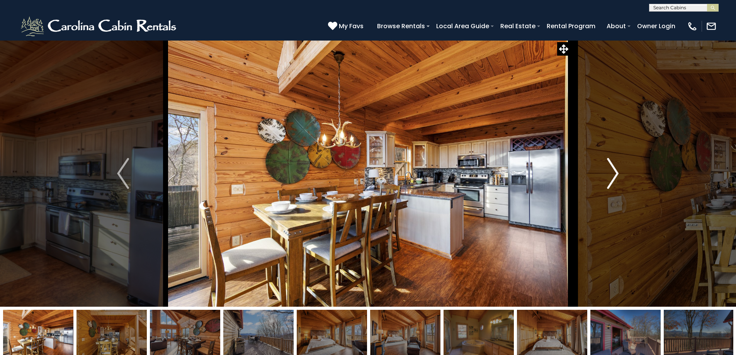
click at [614, 178] on img "Next" at bounding box center [613, 173] width 12 height 31
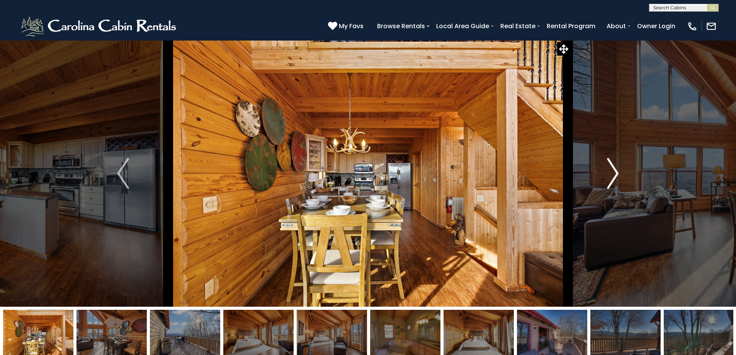
click at [614, 178] on img "Next" at bounding box center [613, 173] width 12 height 31
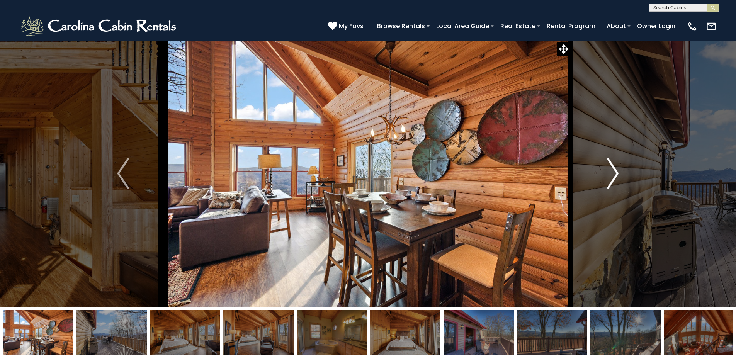
click at [614, 178] on img "Next" at bounding box center [613, 173] width 12 height 31
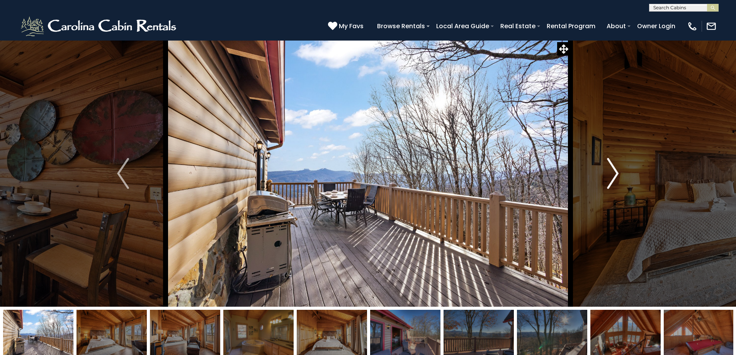
click at [614, 178] on img "Next" at bounding box center [613, 173] width 12 height 31
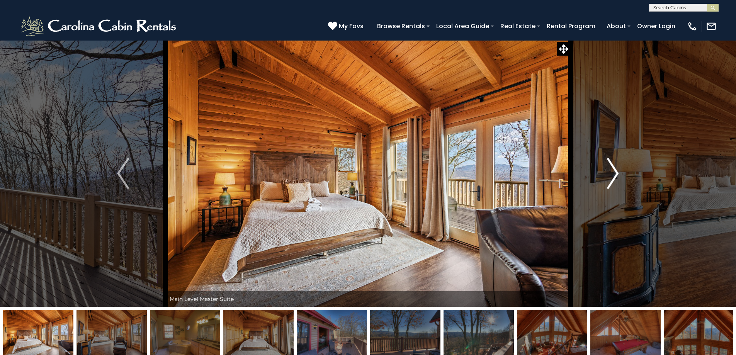
click at [614, 178] on img "Next" at bounding box center [613, 173] width 12 height 31
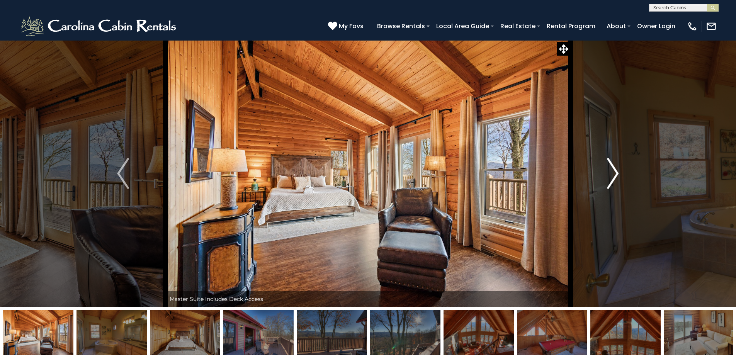
click at [614, 178] on img "Next" at bounding box center [613, 173] width 12 height 31
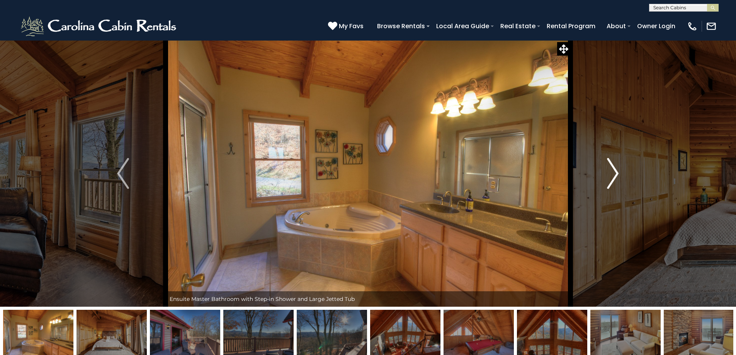
click at [614, 178] on img "Next" at bounding box center [613, 173] width 12 height 31
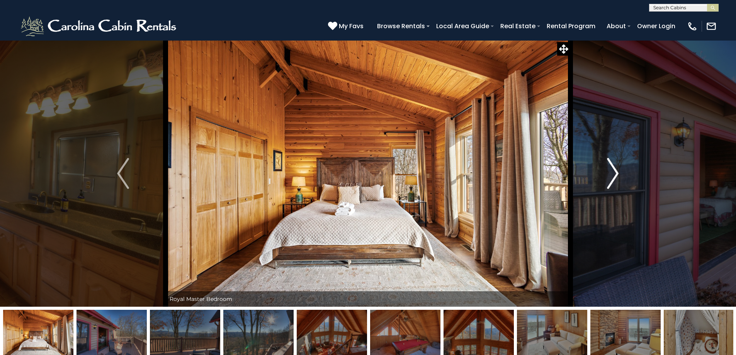
click at [614, 178] on img "Next" at bounding box center [613, 173] width 12 height 31
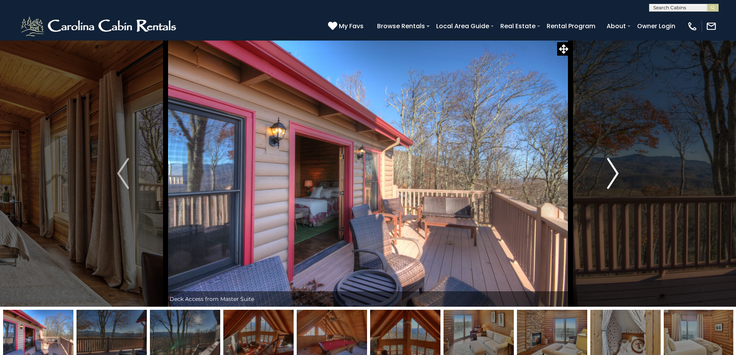
click at [614, 178] on img "Next" at bounding box center [613, 173] width 12 height 31
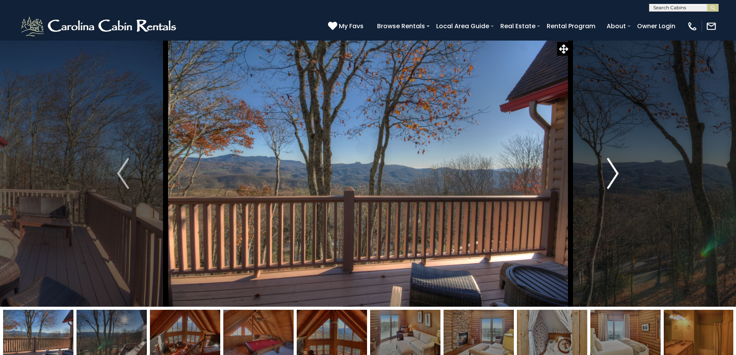
click at [614, 178] on img "Next" at bounding box center [613, 173] width 12 height 31
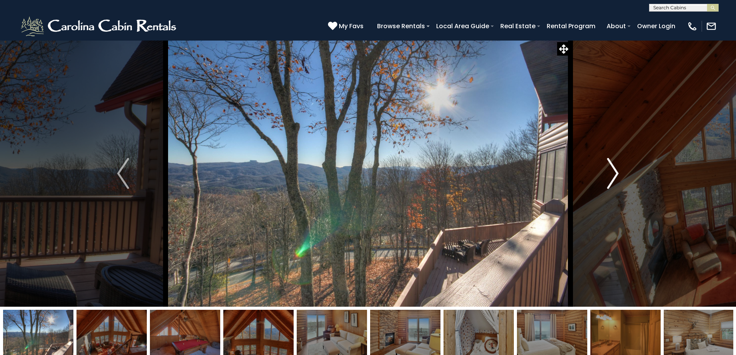
click at [614, 178] on img "Next" at bounding box center [613, 173] width 12 height 31
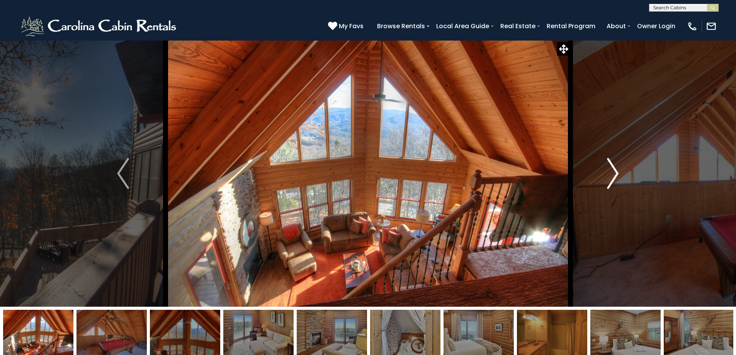
click at [614, 178] on img "Next" at bounding box center [613, 173] width 12 height 31
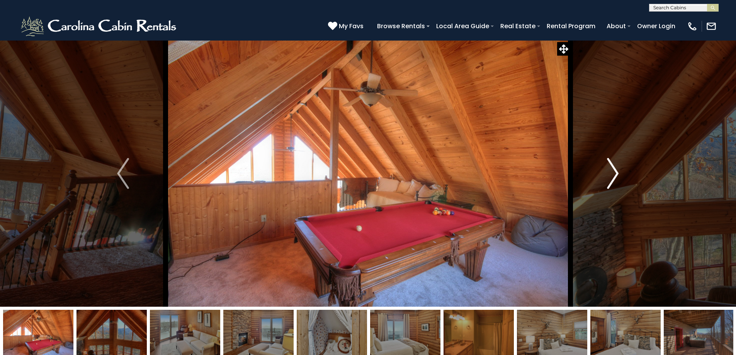
click at [614, 178] on img "Next" at bounding box center [613, 173] width 12 height 31
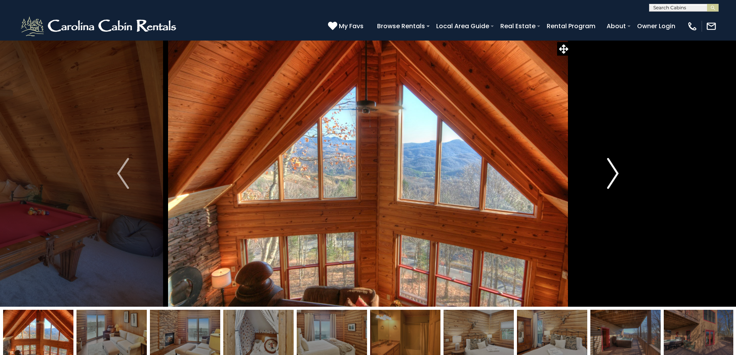
click at [614, 178] on img "Next" at bounding box center [613, 173] width 12 height 31
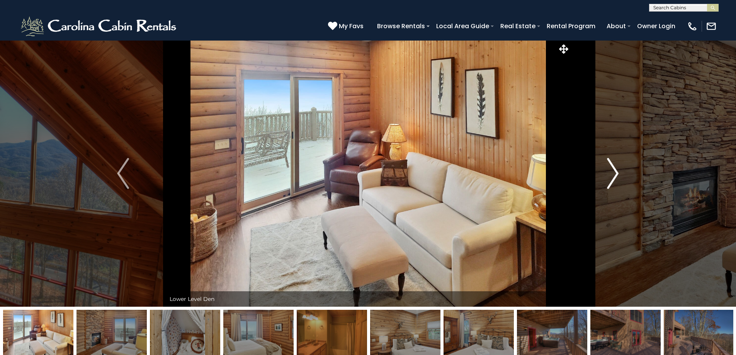
click at [614, 178] on img "Next" at bounding box center [613, 173] width 12 height 31
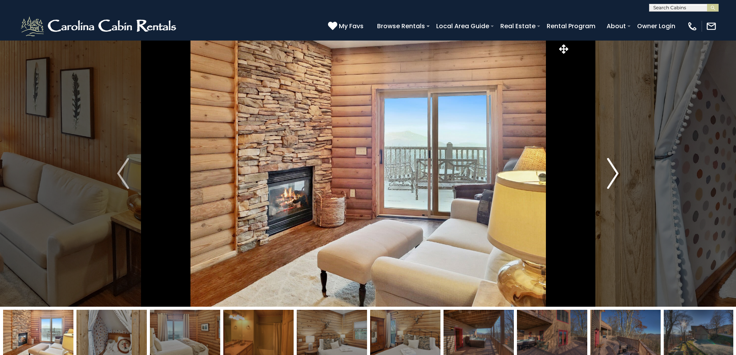
click at [614, 178] on img "Next" at bounding box center [613, 173] width 12 height 31
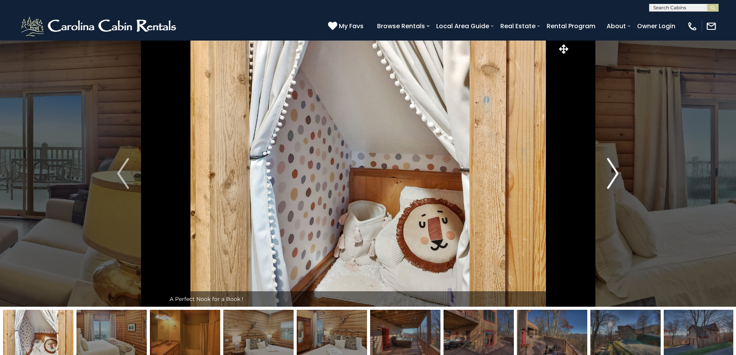
click at [614, 178] on img "Next" at bounding box center [613, 173] width 12 height 31
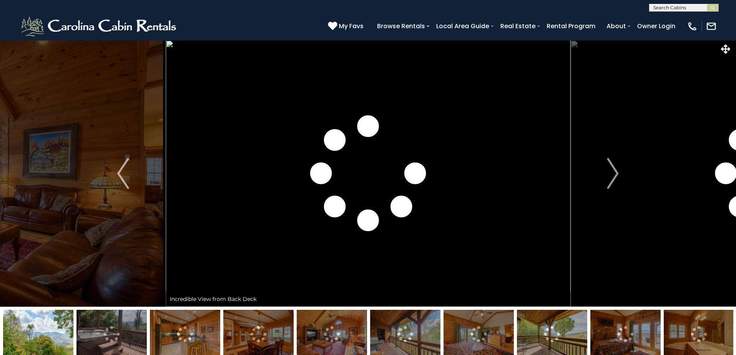
click at [612, 178] on img "Next" at bounding box center [613, 173] width 12 height 31
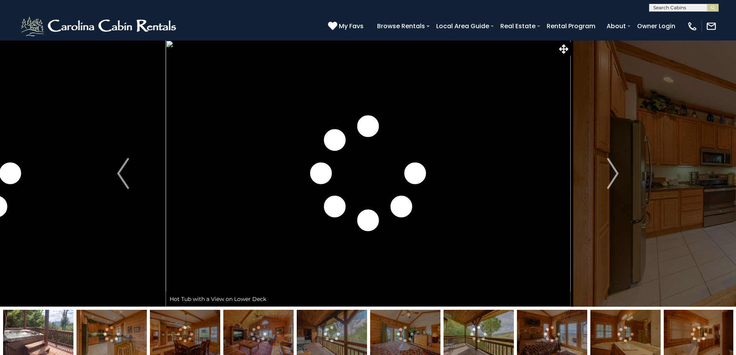
click at [612, 178] on img "Next" at bounding box center [613, 173] width 12 height 31
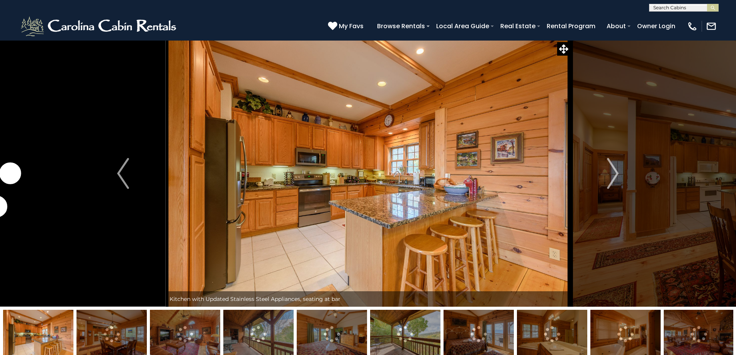
click at [612, 178] on img "Next" at bounding box center [613, 173] width 12 height 31
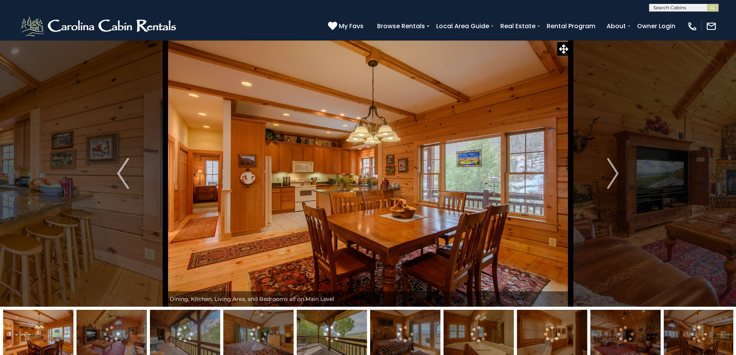
click at [612, 178] on img "Next" at bounding box center [613, 173] width 12 height 31
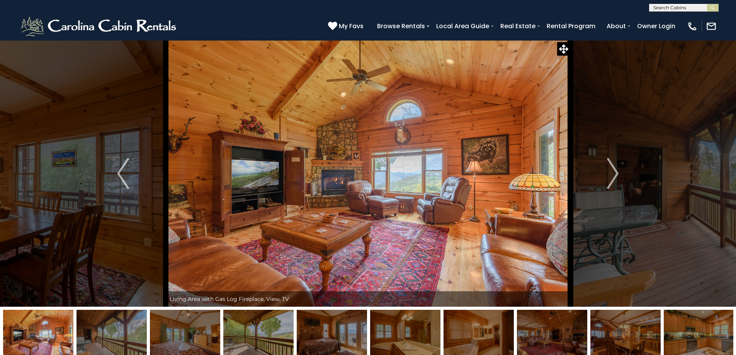
click at [612, 178] on img "Next" at bounding box center [613, 173] width 12 height 31
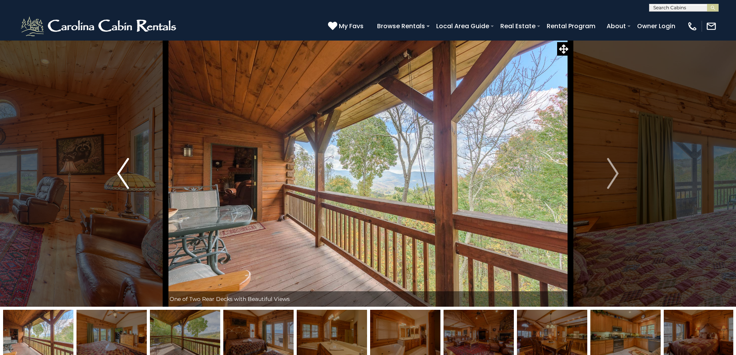
click at [120, 180] on img "Previous" at bounding box center [123, 173] width 12 height 31
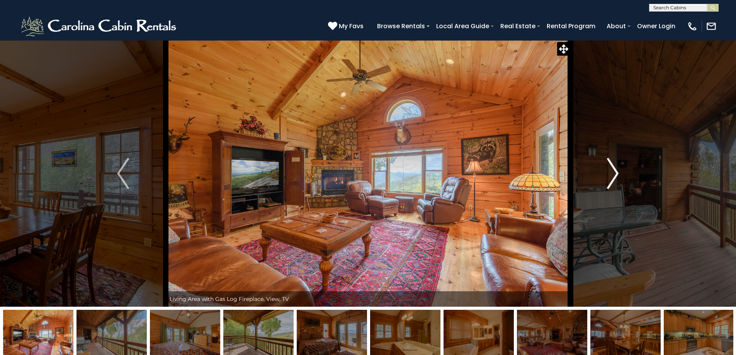
click at [618, 174] on img "Next" at bounding box center [613, 173] width 12 height 31
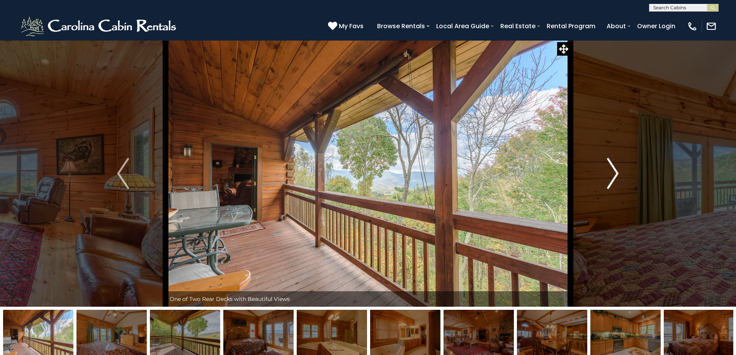
click at [618, 174] on img "Next" at bounding box center [613, 173] width 12 height 31
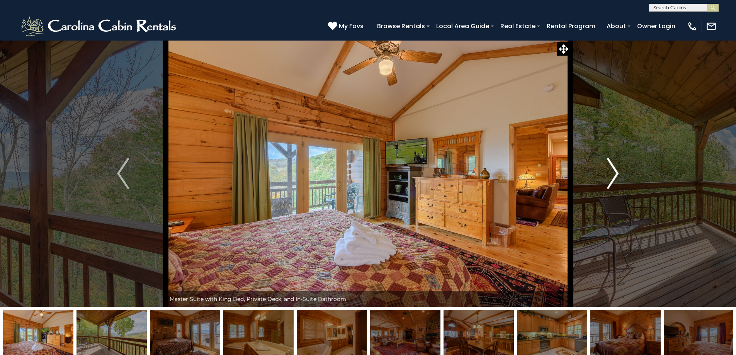
click at [618, 174] on img "Next" at bounding box center [613, 173] width 12 height 31
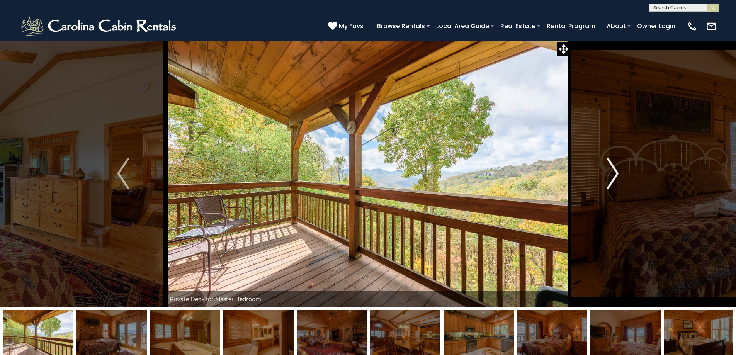
click at [618, 174] on img "Next" at bounding box center [613, 173] width 12 height 31
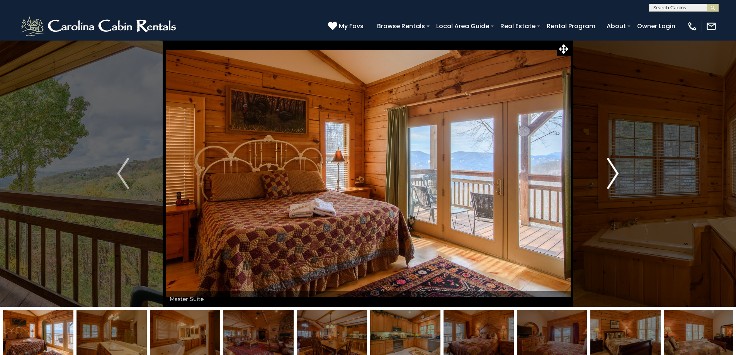
click at [615, 182] on img "Next" at bounding box center [613, 173] width 12 height 31
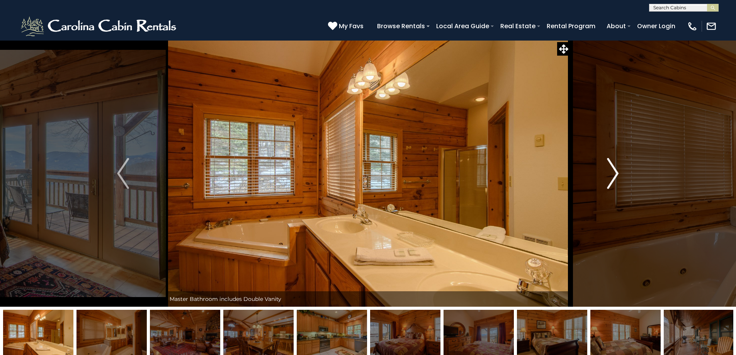
click at [615, 182] on img "Next" at bounding box center [613, 173] width 12 height 31
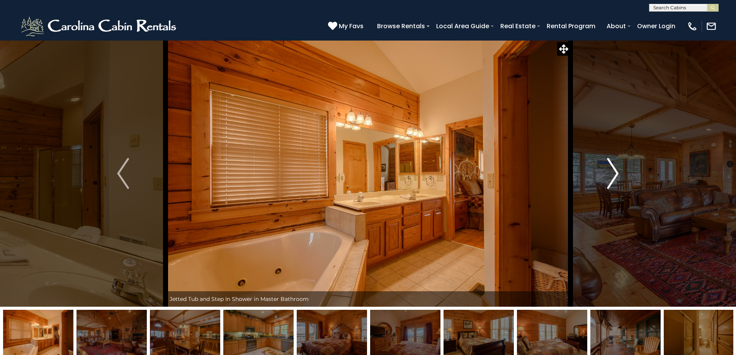
click at [617, 171] on img "Next" at bounding box center [613, 173] width 12 height 31
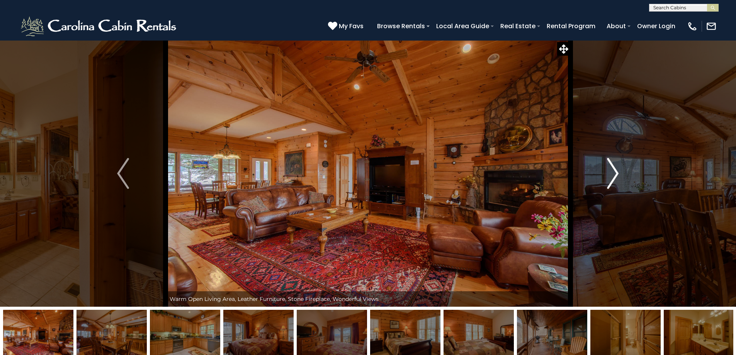
click at [617, 171] on img "Next" at bounding box center [613, 173] width 12 height 31
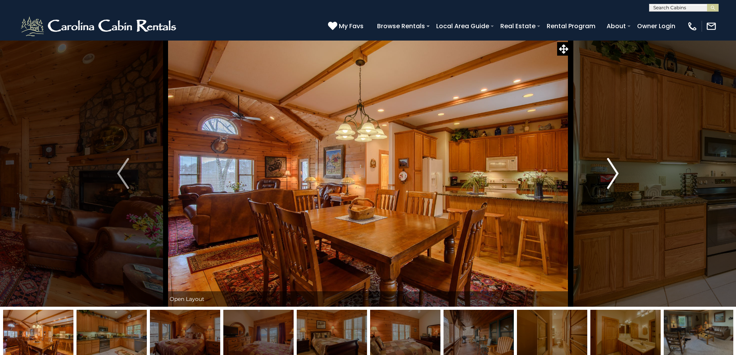
click at [617, 171] on img "Next" at bounding box center [613, 173] width 12 height 31
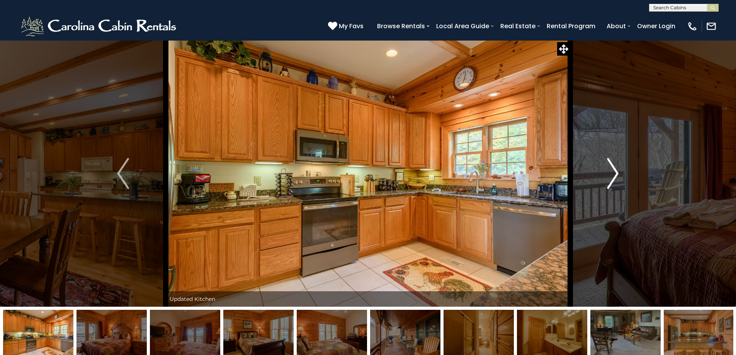
click at [617, 171] on img "Next" at bounding box center [613, 173] width 12 height 31
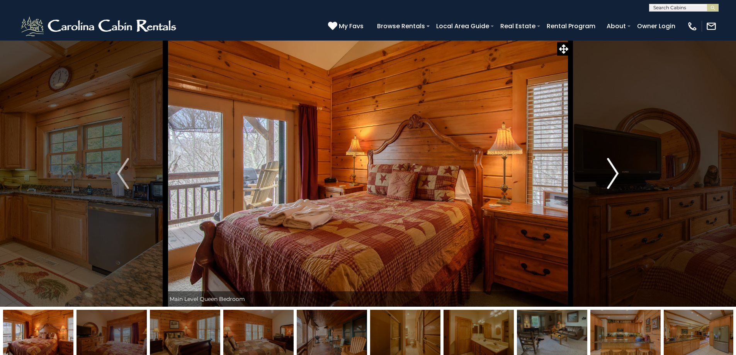
click at [617, 171] on img "Next" at bounding box center [613, 173] width 12 height 31
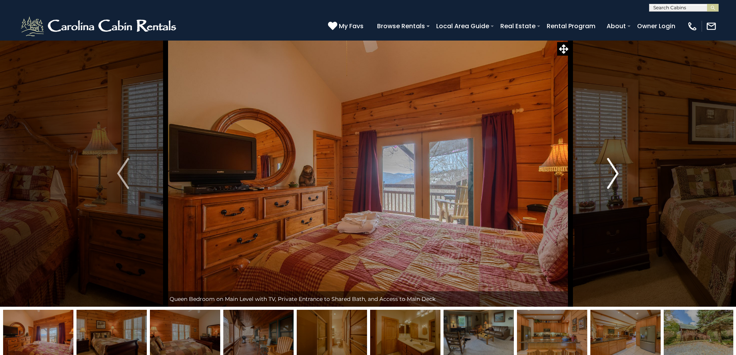
click at [617, 171] on img "Next" at bounding box center [613, 173] width 12 height 31
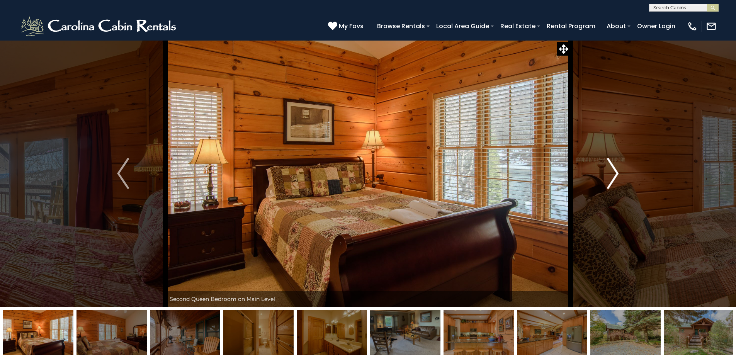
click at [617, 171] on img "Next" at bounding box center [613, 173] width 12 height 31
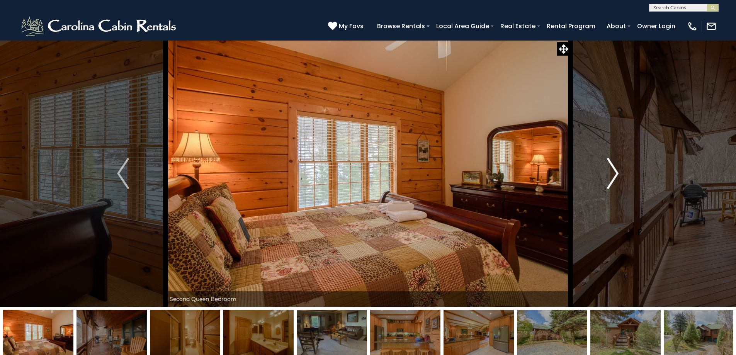
click at [617, 171] on img "Next" at bounding box center [613, 173] width 12 height 31
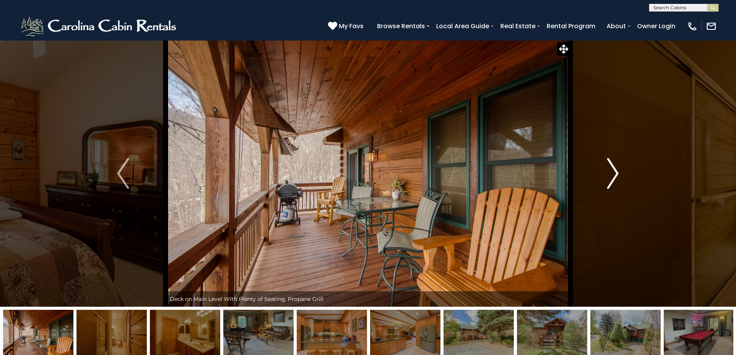
click at [617, 171] on img "Next" at bounding box center [613, 173] width 12 height 31
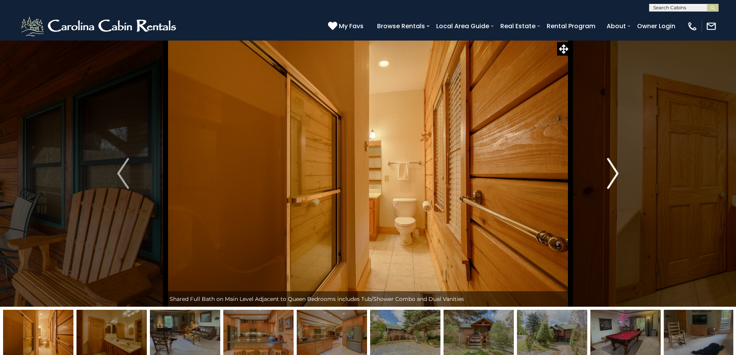
click at [617, 171] on img "Next" at bounding box center [613, 173] width 12 height 31
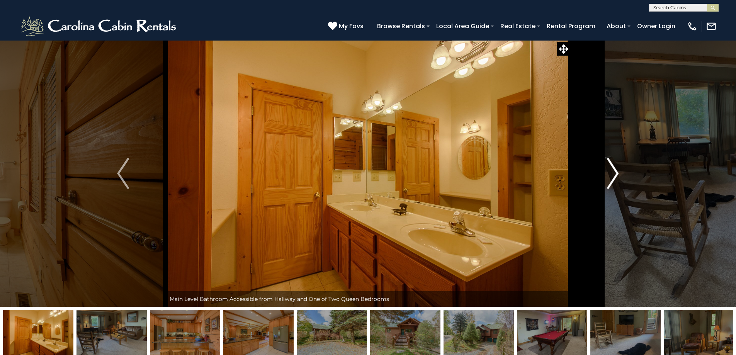
click at [617, 171] on img "Next" at bounding box center [613, 173] width 12 height 31
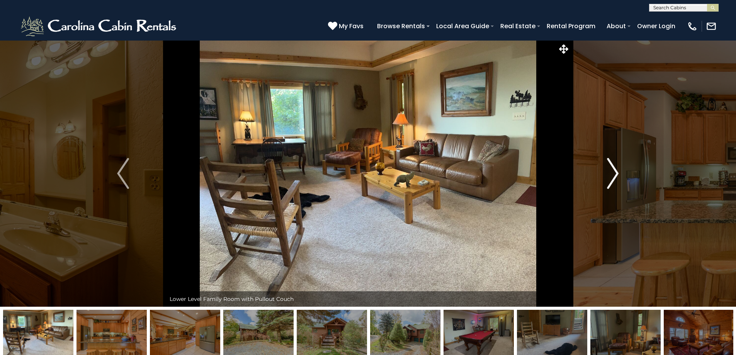
click at [617, 171] on img "Next" at bounding box center [613, 173] width 12 height 31
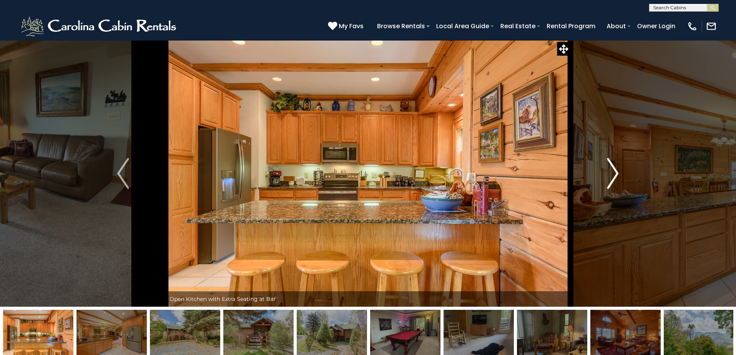
click at [617, 171] on img "Next" at bounding box center [613, 173] width 12 height 31
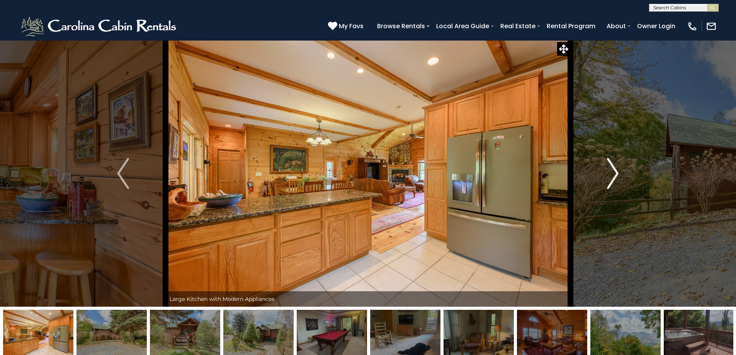
click at [617, 171] on img "Next" at bounding box center [613, 173] width 12 height 31
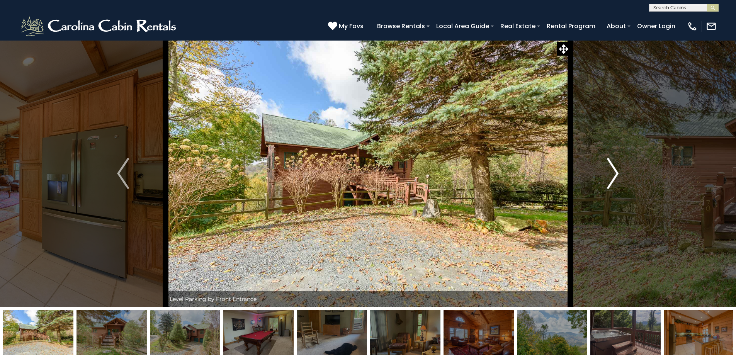
click at [617, 171] on img "Next" at bounding box center [613, 173] width 12 height 31
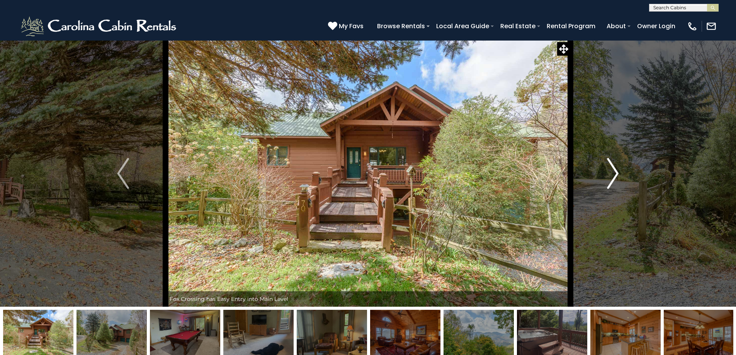
click at [617, 171] on img "Next" at bounding box center [613, 173] width 12 height 31
